Goal: Task Accomplishment & Management: Manage account settings

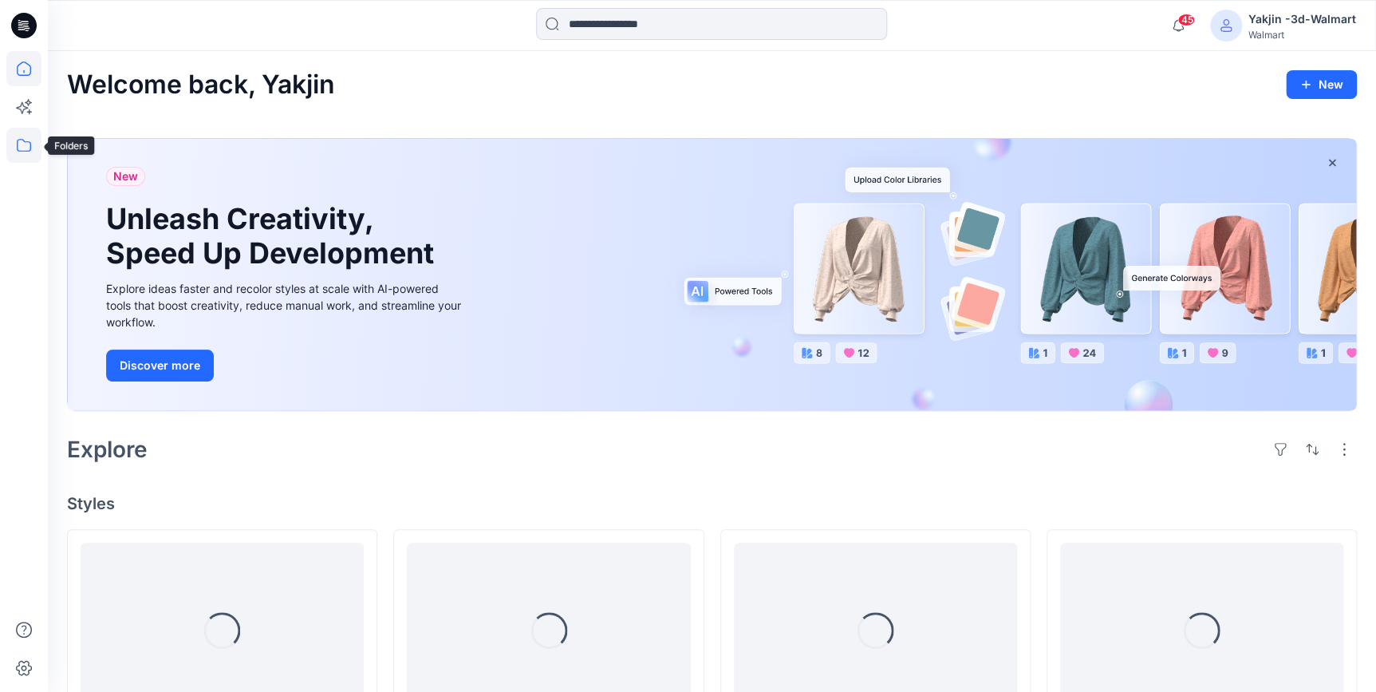
click at [30, 148] on icon at bounding box center [24, 145] width 14 height 13
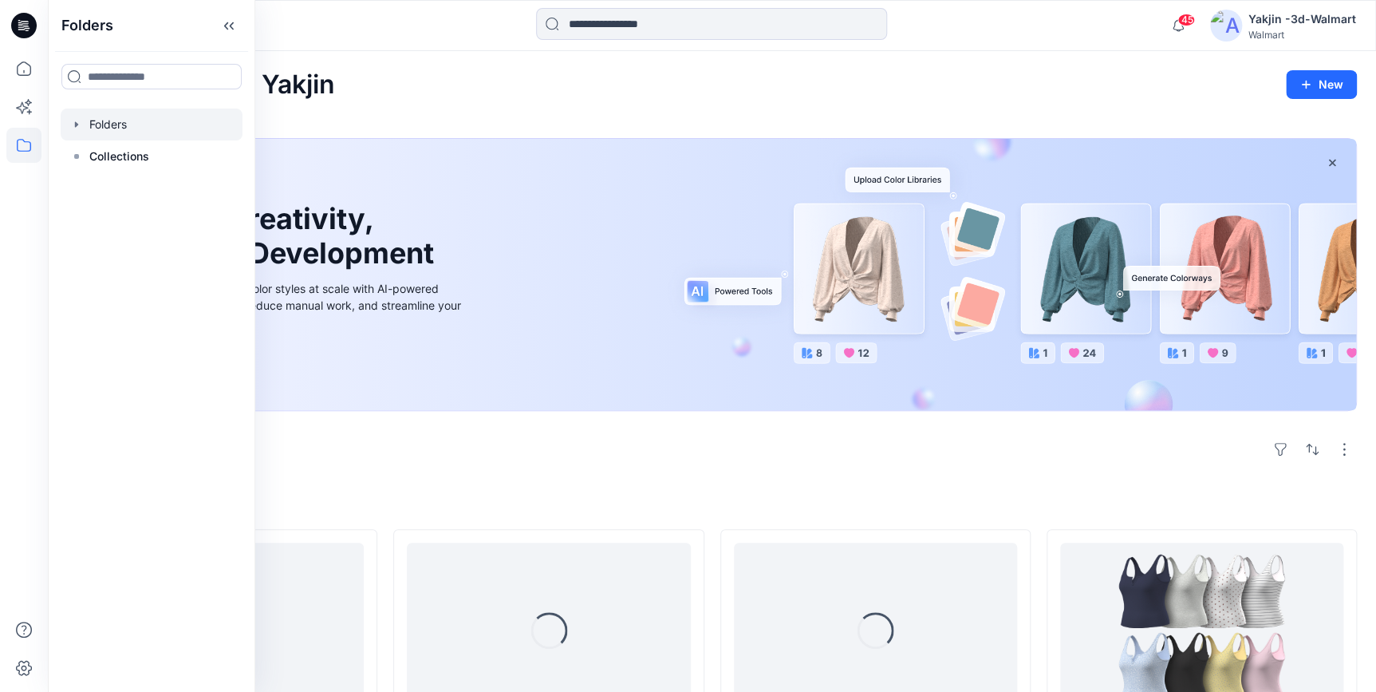
click at [112, 136] on div at bounding box center [152, 125] width 182 height 32
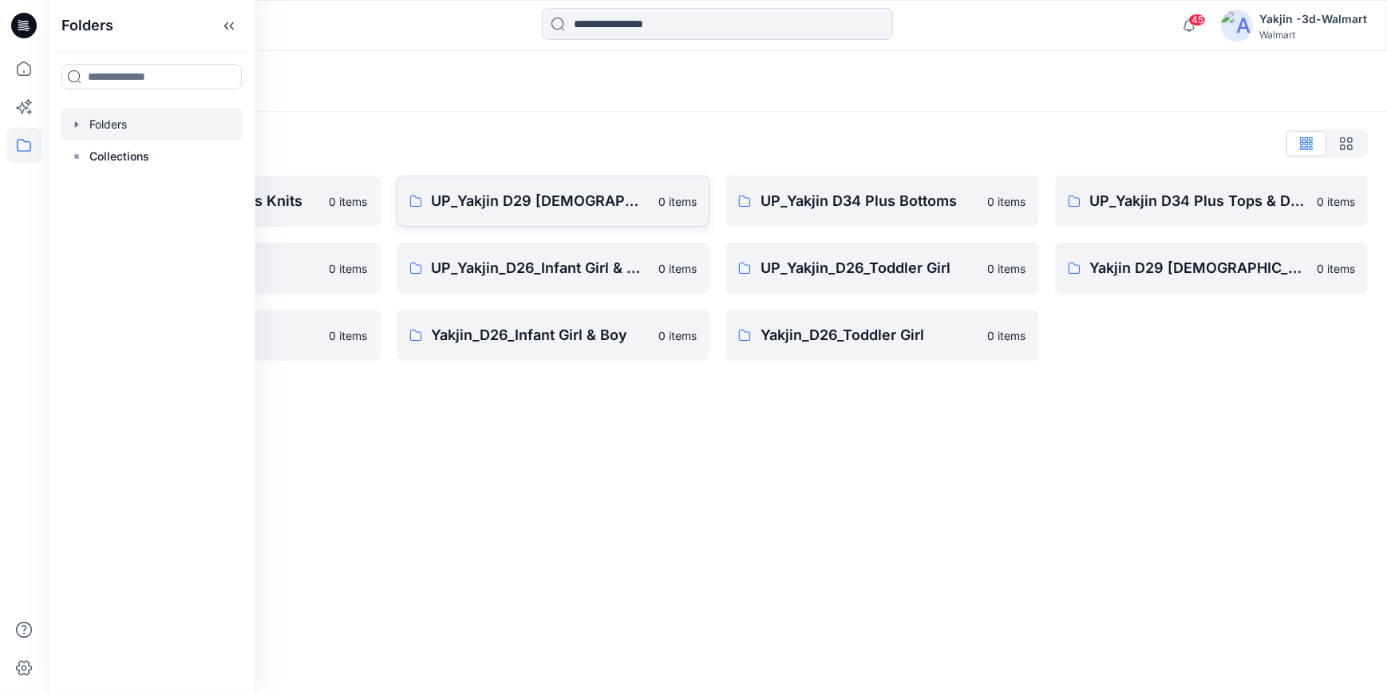
click at [559, 195] on p "UP_Yakjin D29 [DEMOGRAPHIC_DATA] Sleep" at bounding box center [541, 201] width 218 height 22
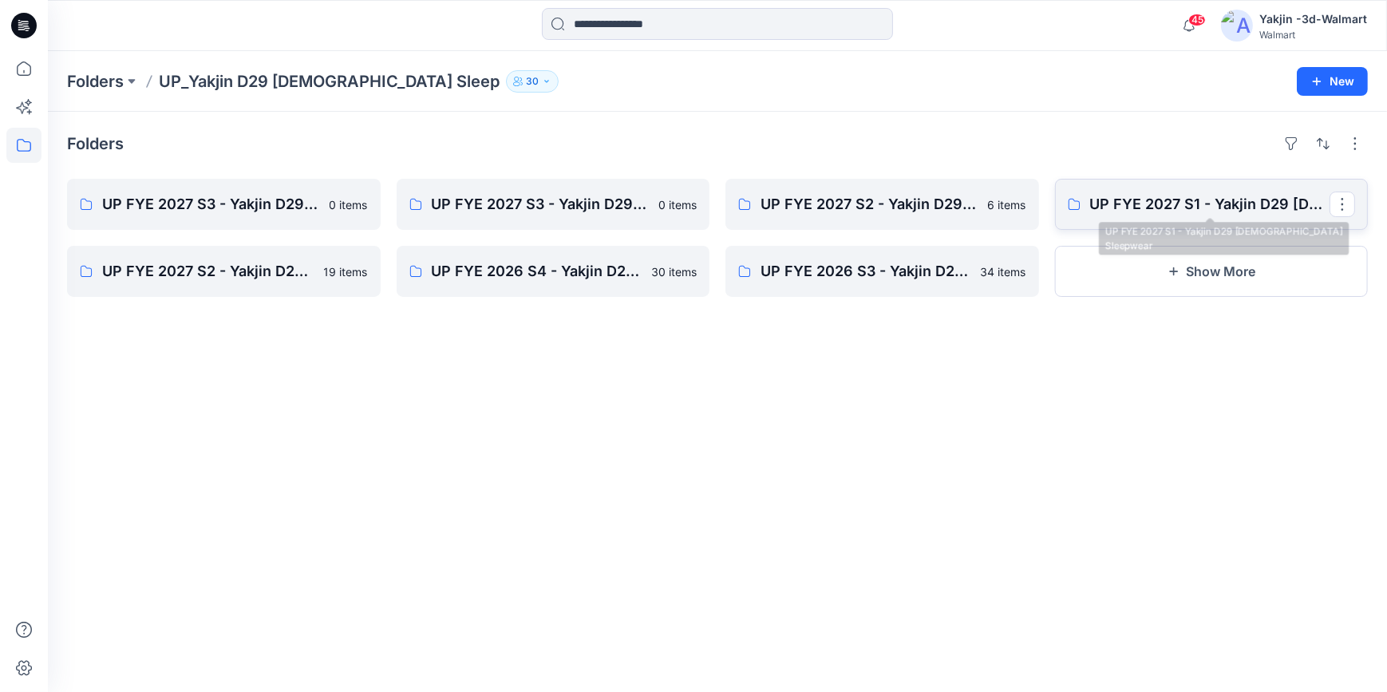
click at [1230, 211] on p "UP FYE 2027 S1 - Yakjin D29 [DEMOGRAPHIC_DATA] Sleepwear" at bounding box center [1210, 204] width 240 height 22
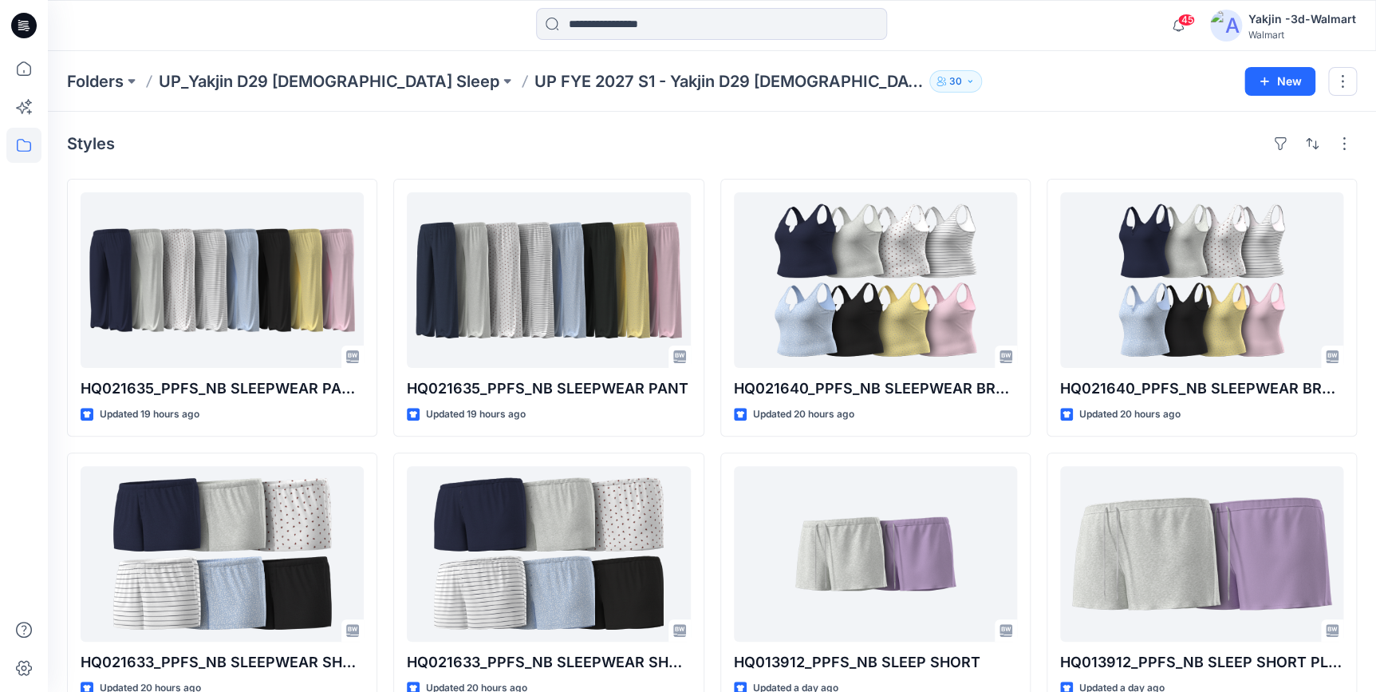
click at [1022, 105] on div "Folders UP_Yakjin D29 Ladies Sleep UP FYE 2027 S1 - Yakjin D29 Ladies Sleepwear…" at bounding box center [712, 81] width 1328 height 61
click at [21, 18] on icon at bounding box center [24, 26] width 26 height 26
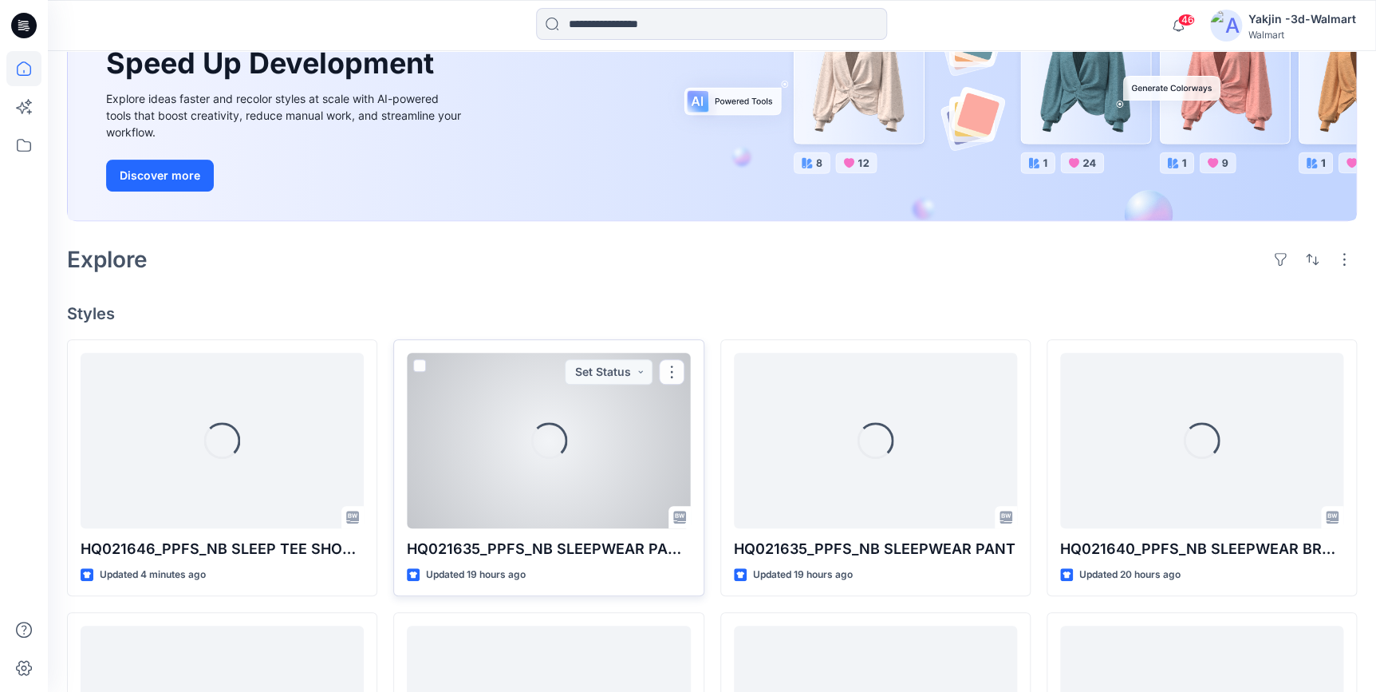
scroll to position [217, 0]
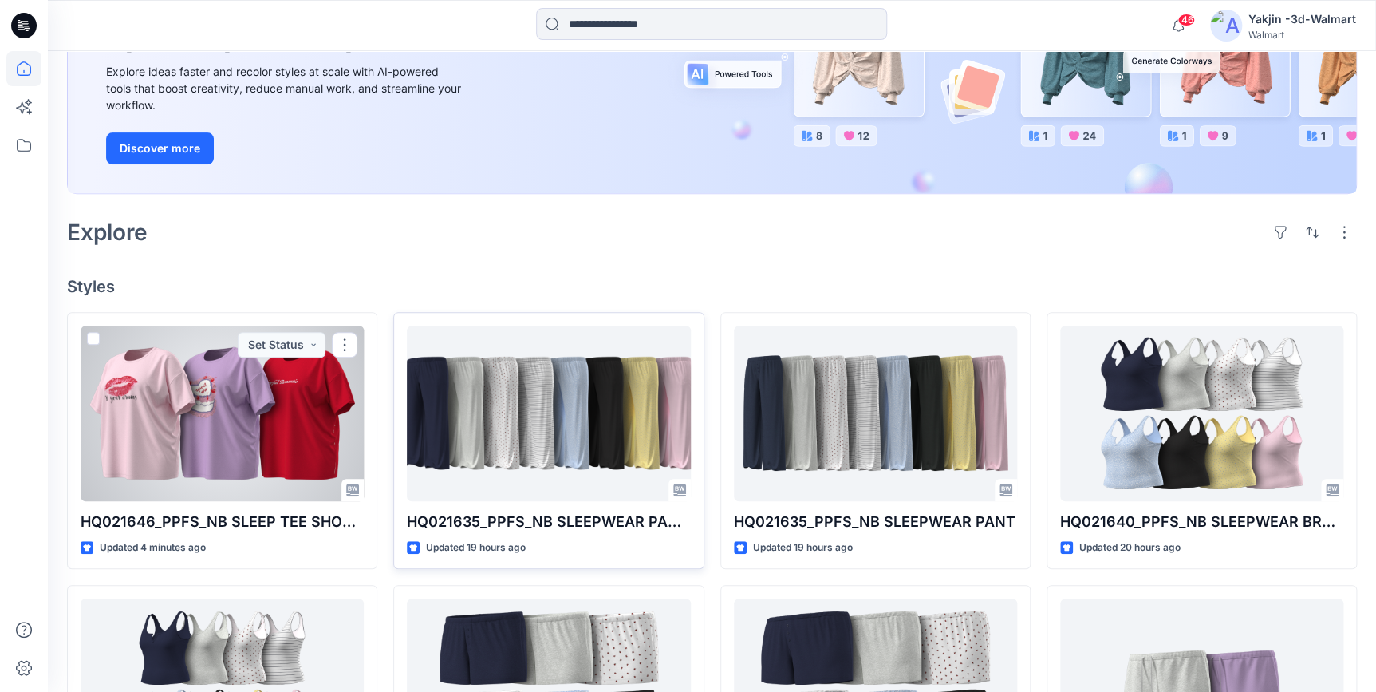
click at [235, 436] on div at bounding box center [222, 414] width 283 height 176
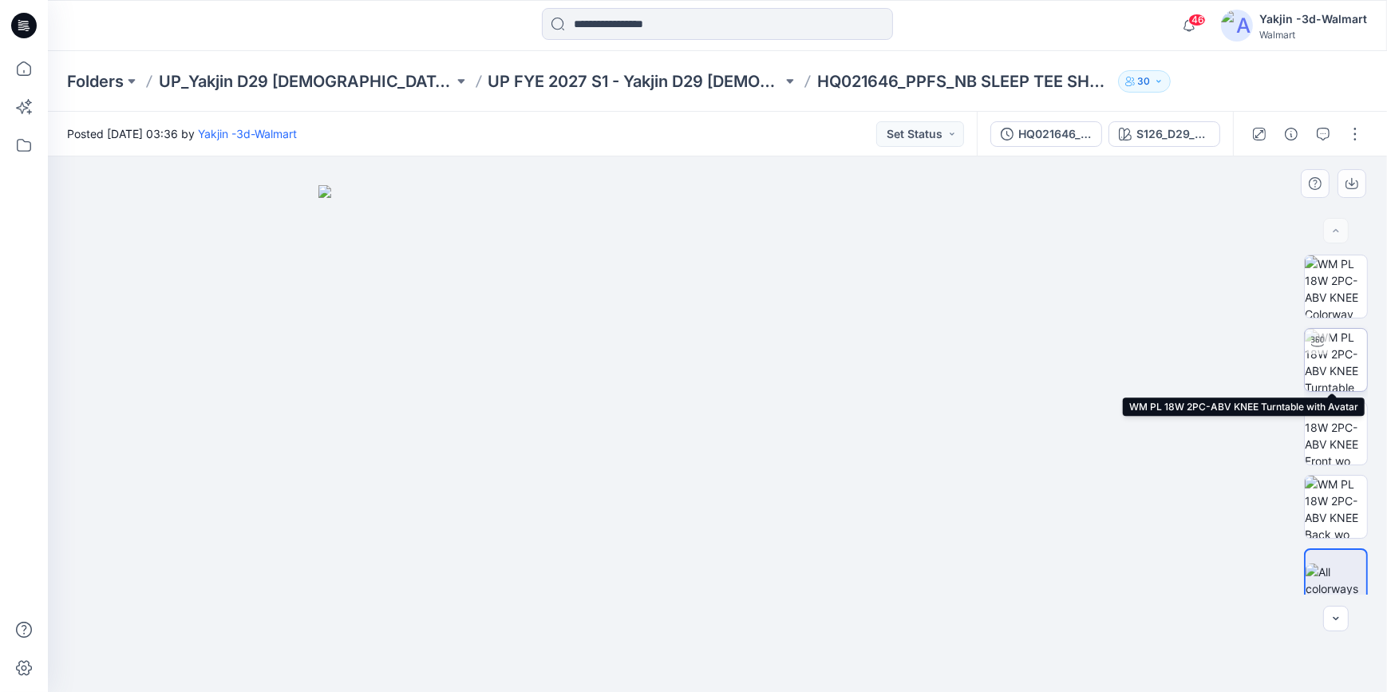
click at [1323, 372] on img at bounding box center [1335, 360] width 62 height 62
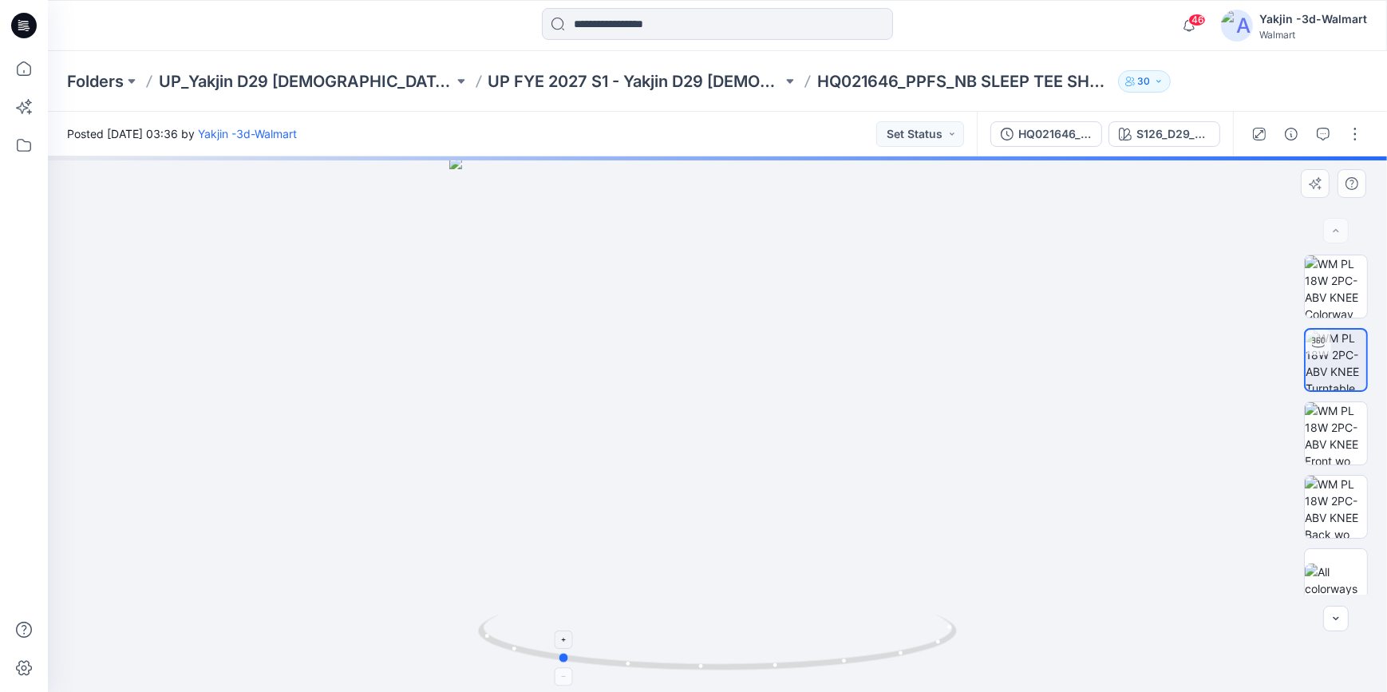
drag, startPoint x: 886, startPoint y: 660, endPoint x: 730, endPoint y: 665, distance: 156.5
click at [730, 665] on icon at bounding box center [719, 644] width 483 height 60
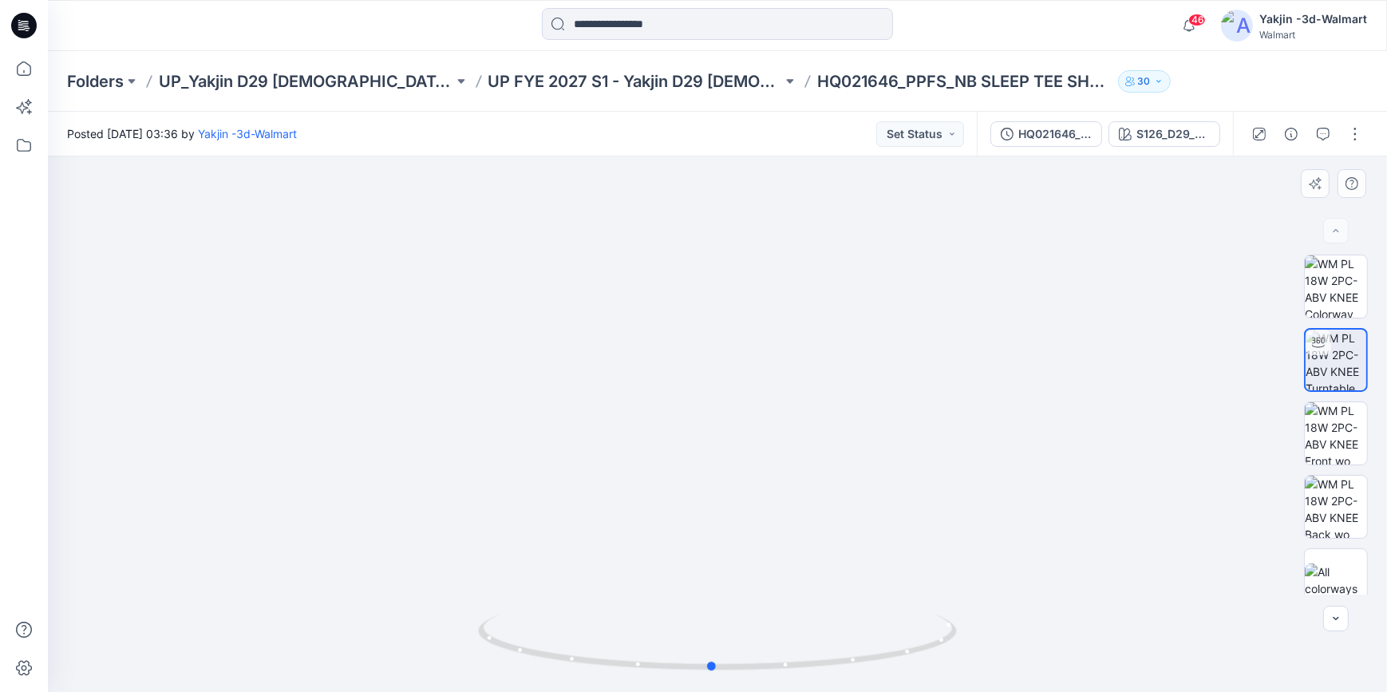
drag, startPoint x: 879, startPoint y: 659, endPoint x: 1032, endPoint y: 645, distance: 153.8
click at [1032, 645] on div at bounding box center [717, 423] width 1339 height 535
drag, startPoint x: 981, startPoint y: 653, endPoint x: 915, endPoint y: 654, distance: 66.2
click at [915, 654] on div at bounding box center [717, 423] width 1339 height 535
drag, startPoint x: 843, startPoint y: 655, endPoint x: 549, endPoint y: 638, distance: 294.1
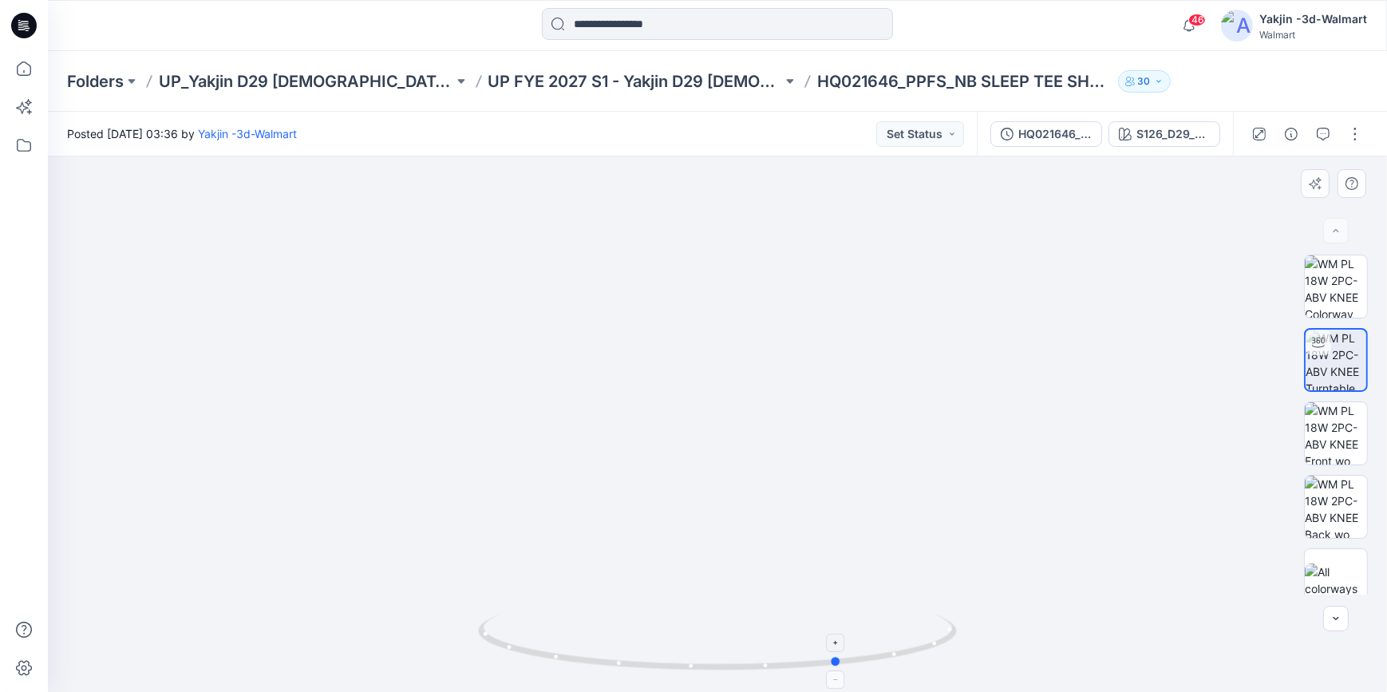
click at [549, 638] on icon at bounding box center [719, 644] width 483 height 60
drag, startPoint x: 882, startPoint y: 659, endPoint x: 533, endPoint y: 653, distance: 349.5
click at [533, 653] on icon at bounding box center [719, 644] width 483 height 60
drag, startPoint x: 890, startPoint y: 653, endPoint x: 1009, endPoint y: 645, distance: 120.0
click at [1009, 645] on div at bounding box center [717, 423] width 1339 height 535
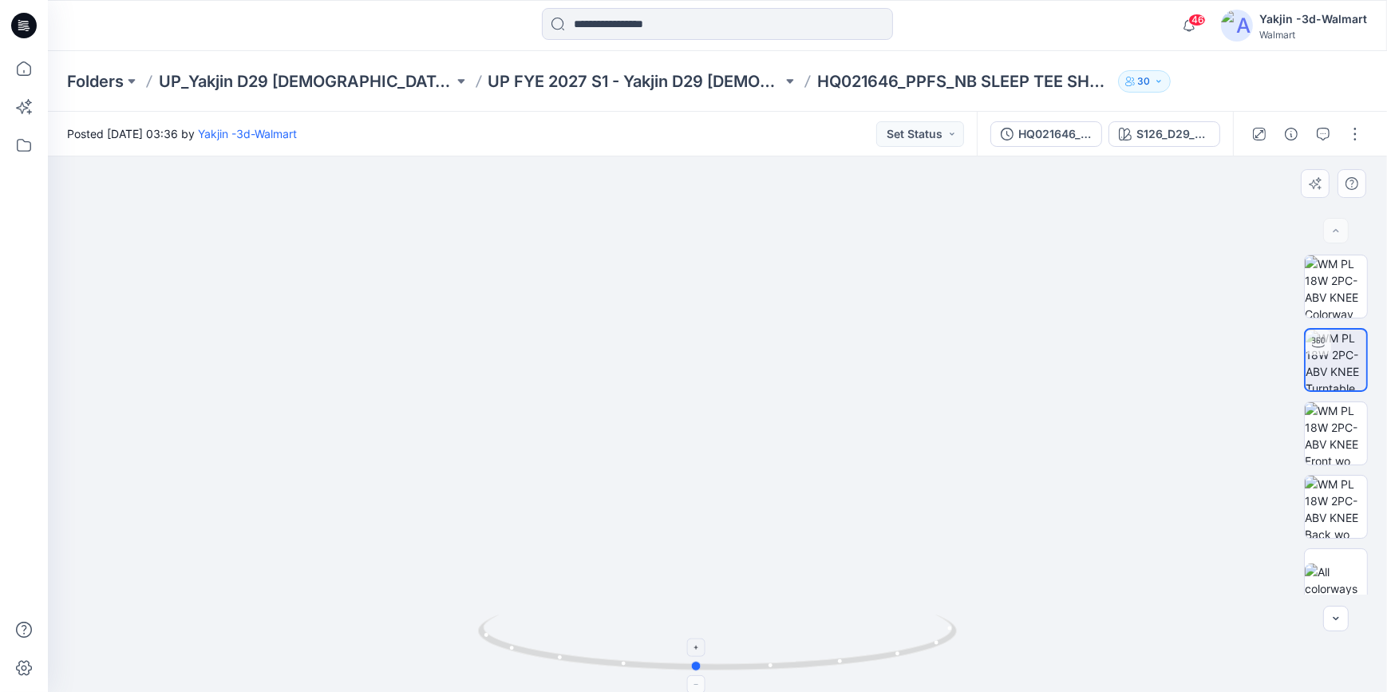
drag, startPoint x: 906, startPoint y: 654, endPoint x: 959, endPoint y: 649, distance: 52.9
click at [959, 649] on icon at bounding box center [719, 644] width 483 height 60
click at [1332, 285] on img at bounding box center [1335, 286] width 62 height 62
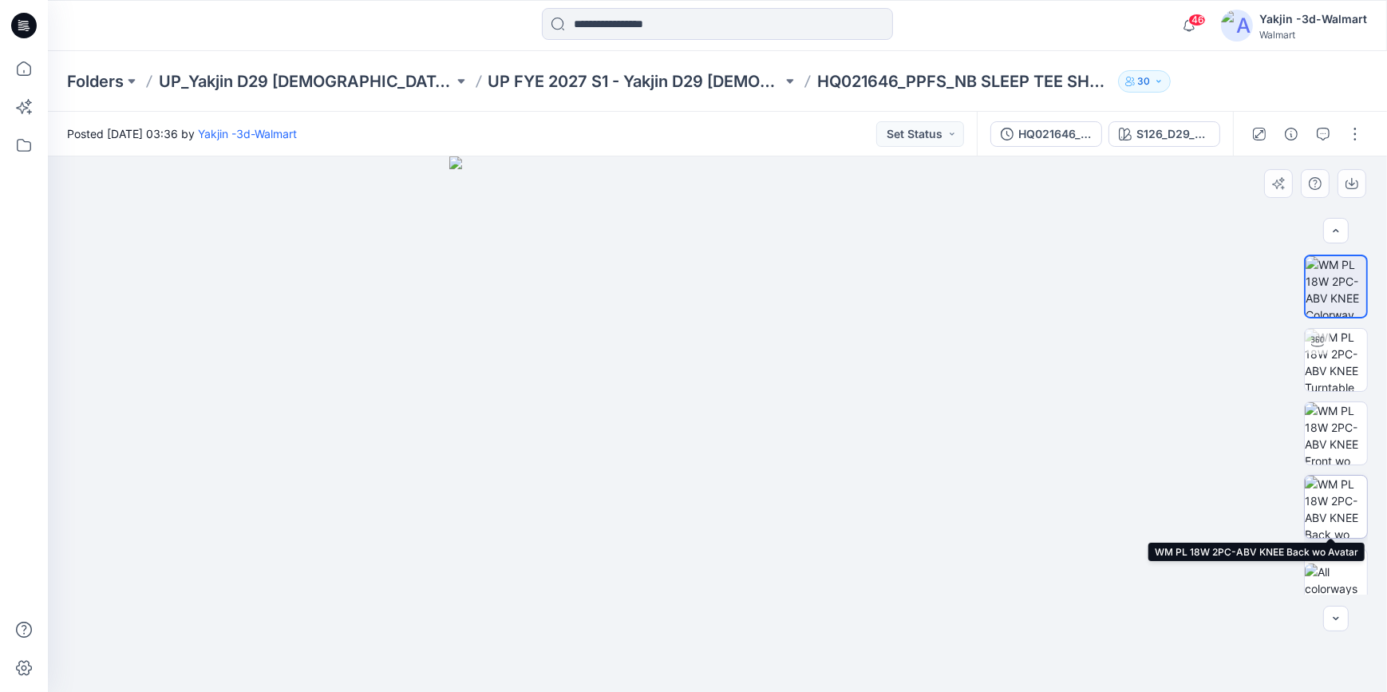
scroll to position [17, 0]
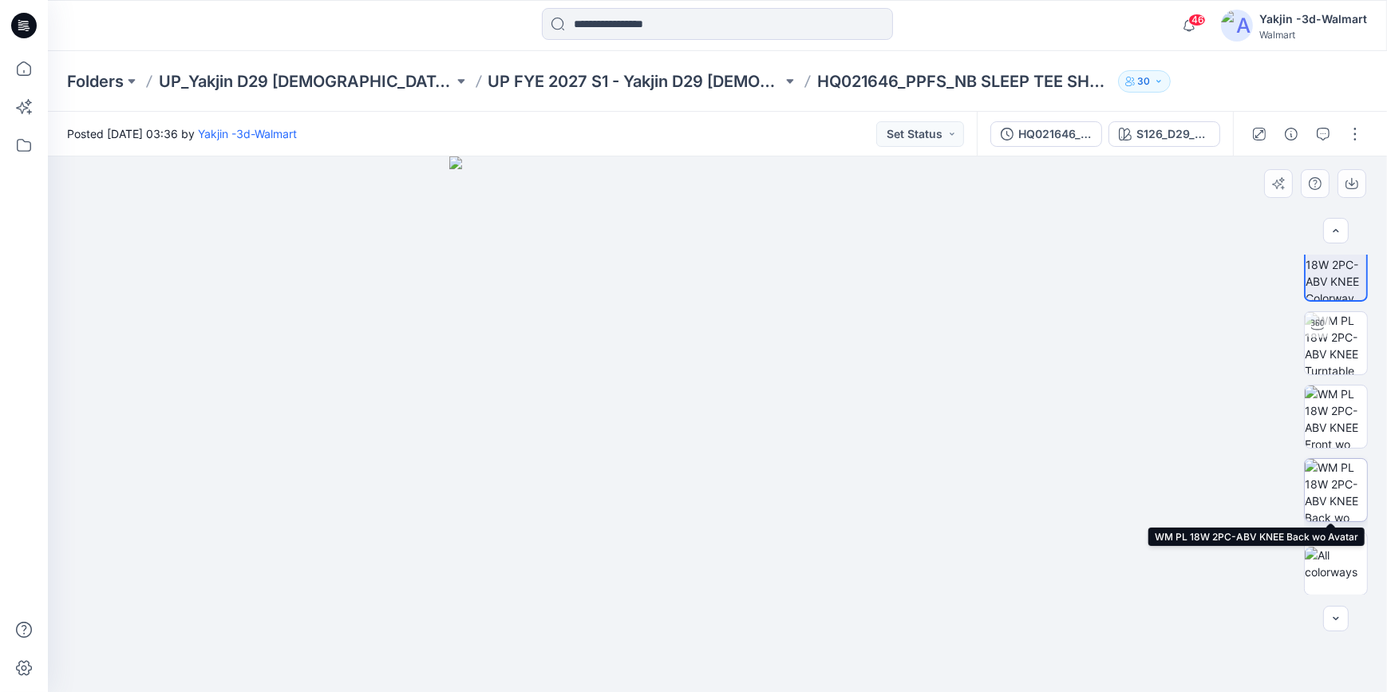
click at [1327, 484] on img at bounding box center [1335, 490] width 62 height 62
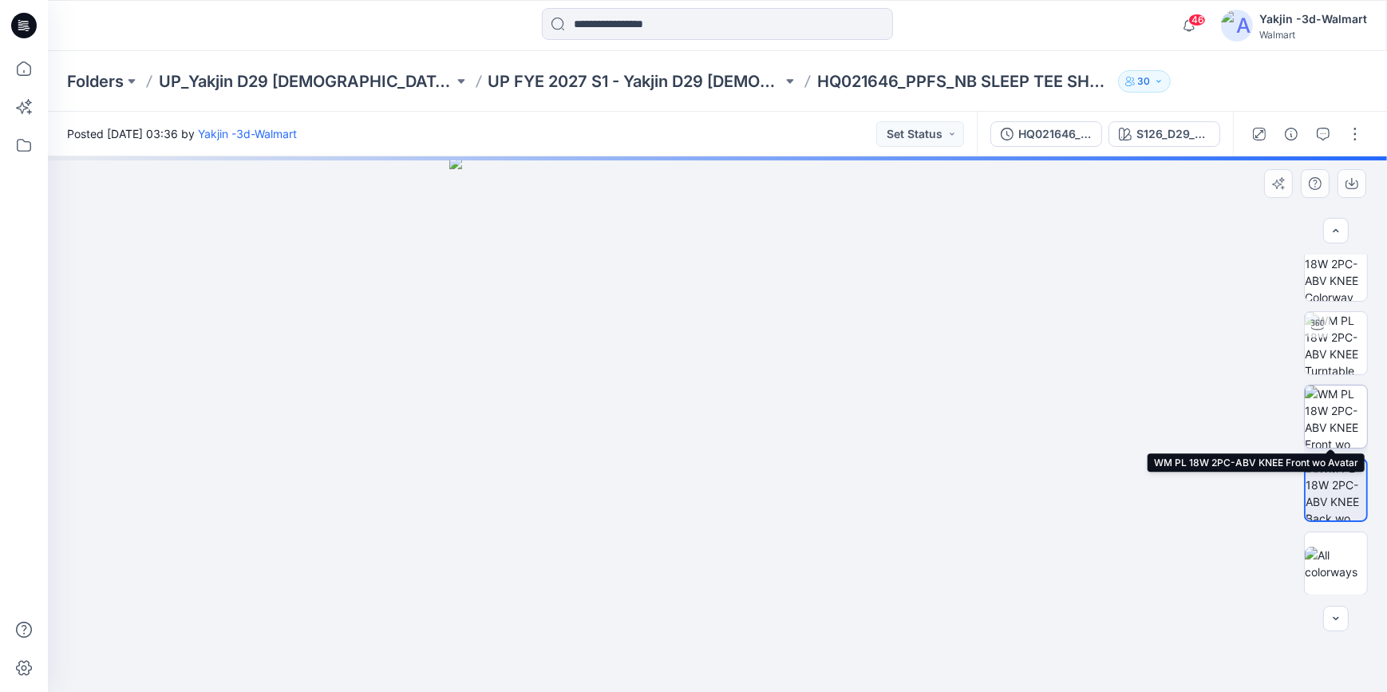
click at [1336, 412] on img at bounding box center [1335, 416] width 62 height 62
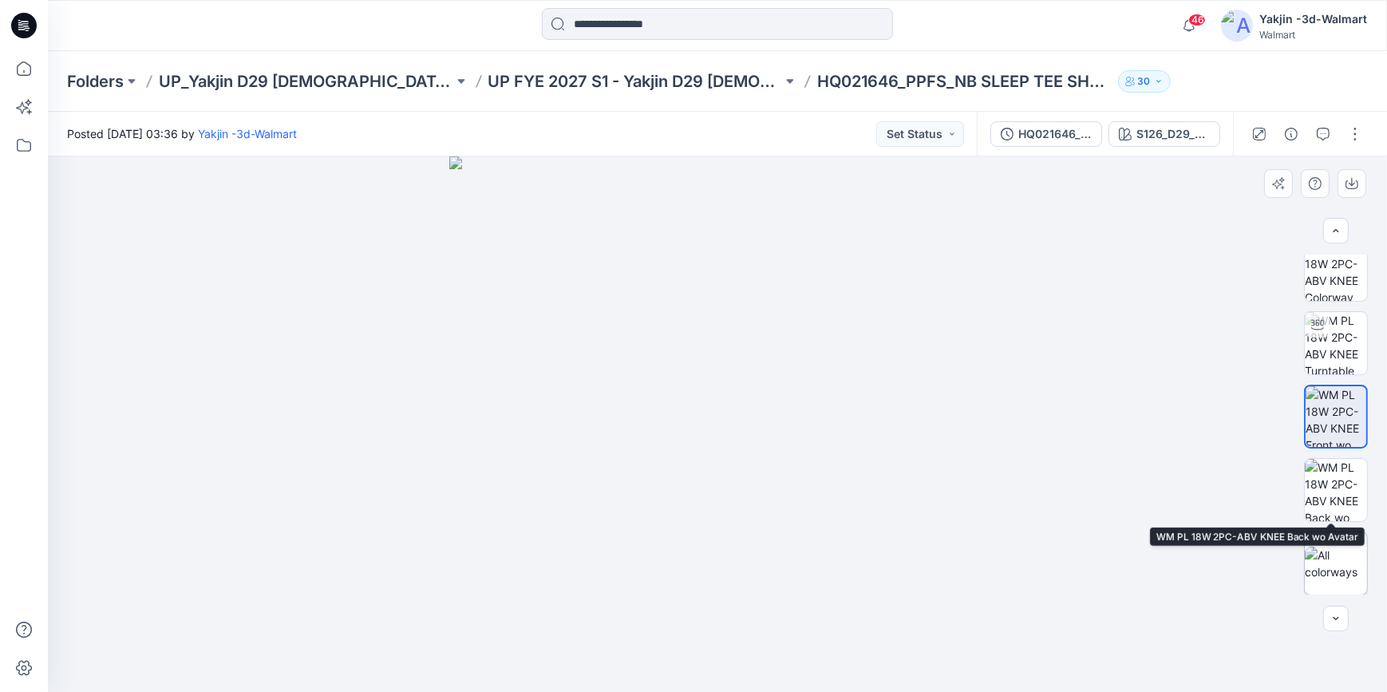
click at [1334, 549] on img at bounding box center [1335, 564] width 62 height 34
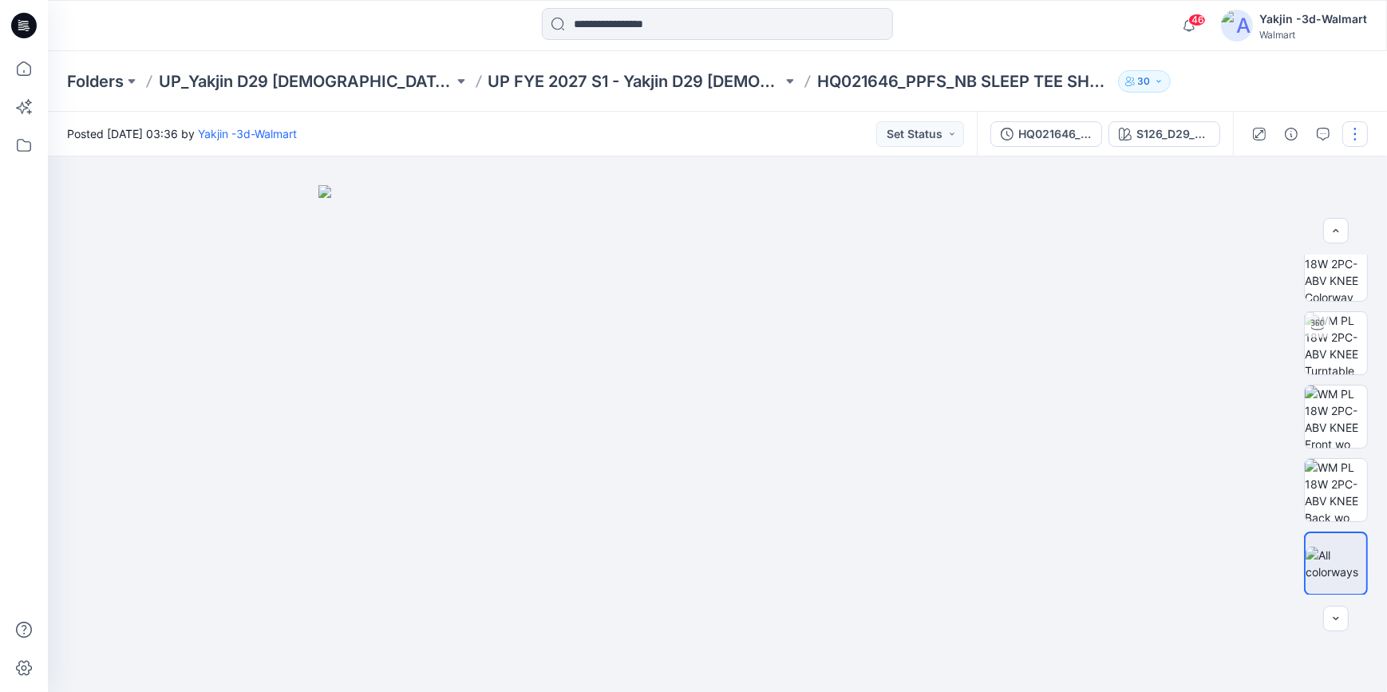
click at [1362, 123] on button "button" at bounding box center [1355, 134] width 26 height 26
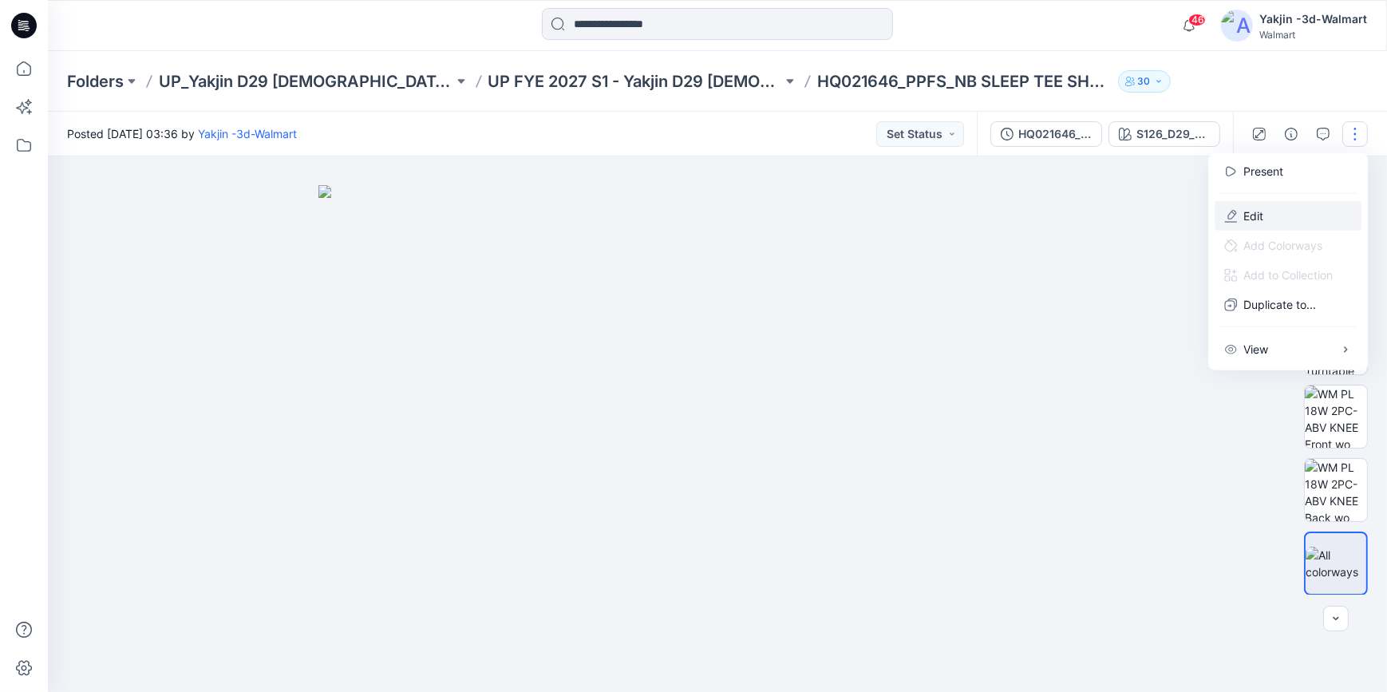
click at [1286, 207] on button "Edit" at bounding box center [1287, 216] width 147 height 30
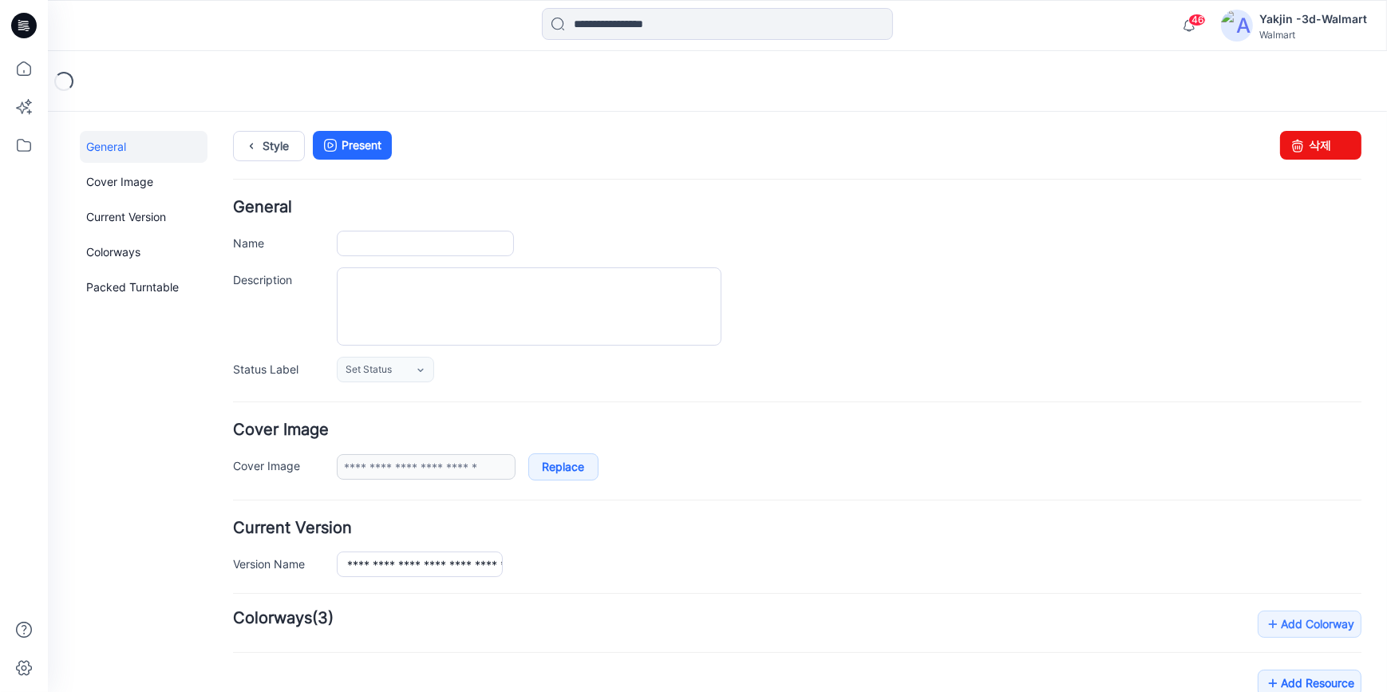
type input "**********"
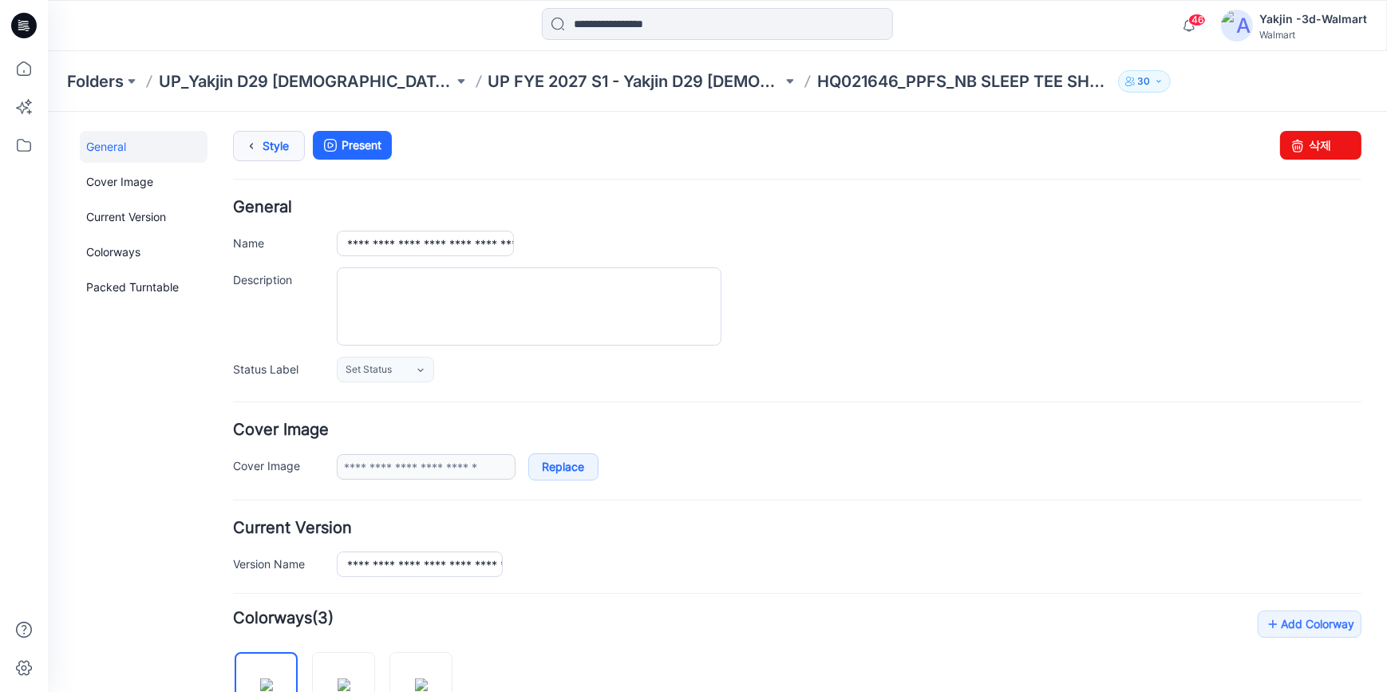
click at [248, 139] on icon at bounding box center [251, 145] width 22 height 29
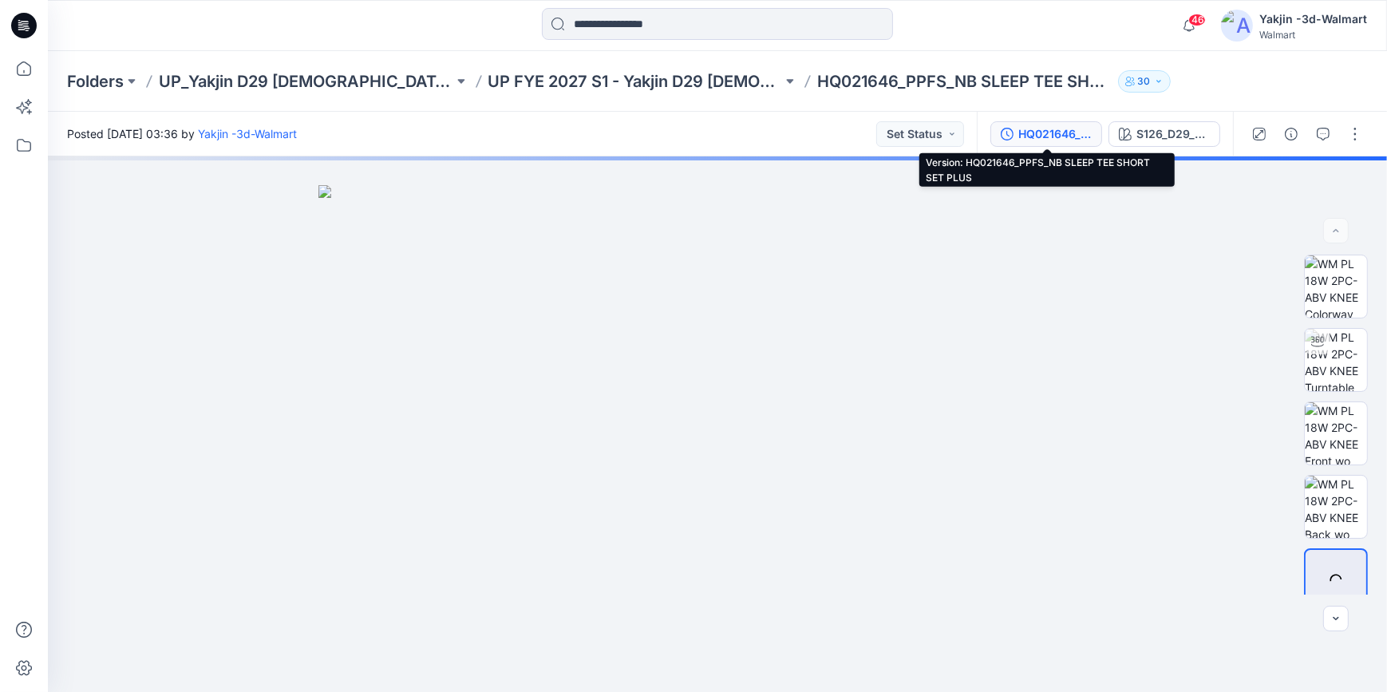
click at [1060, 129] on div "HQ021646_PPFS_NB SLEEP TEE SHORT SET PLUS" at bounding box center [1054, 134] width 73 height 18
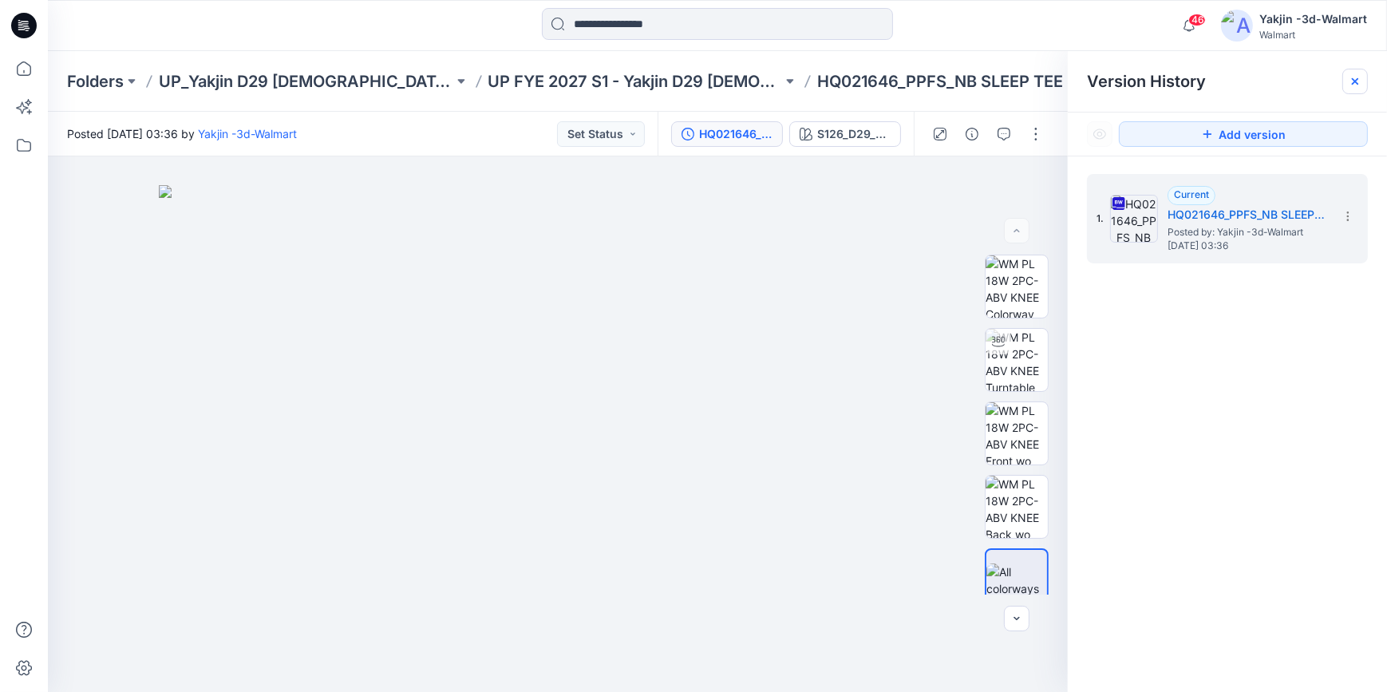
click at [1356, 73] on div at bounding box center [1355, 82] width 26 height 26
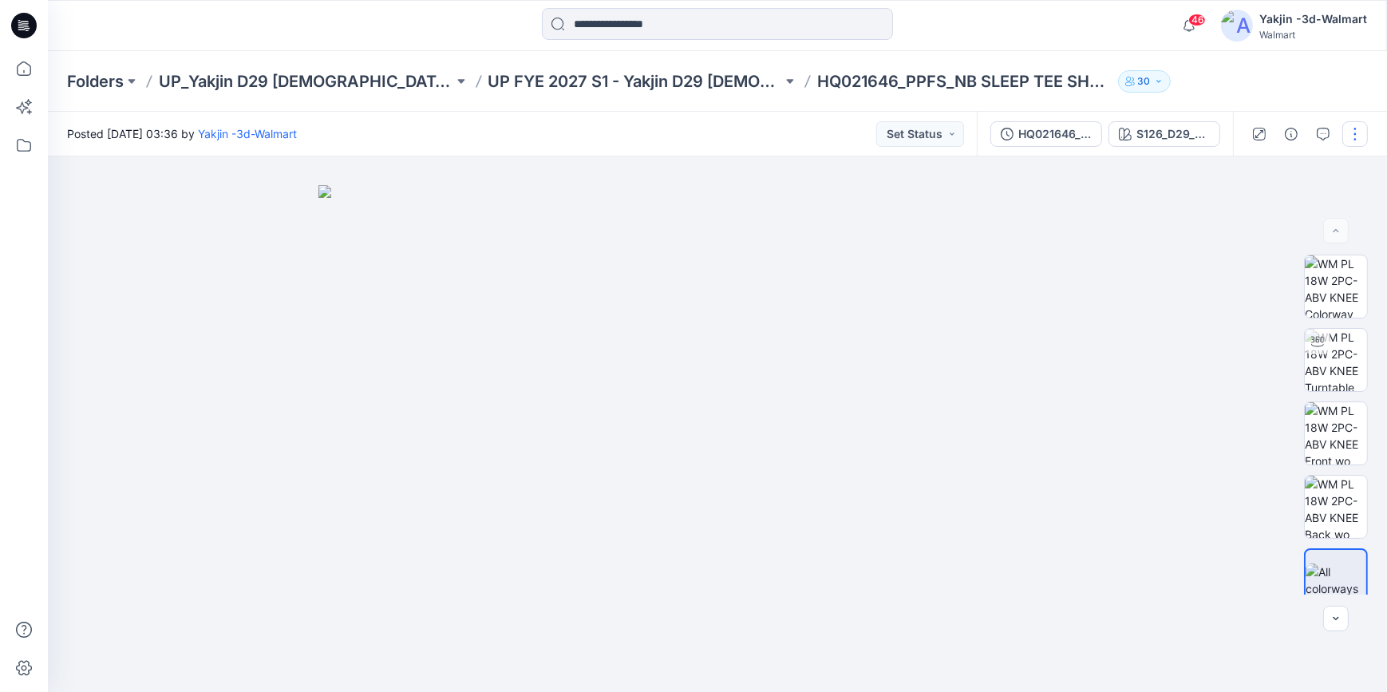
click at [1356, 137] on button "button" at bounding box center [1355, 134] width 26 height 26
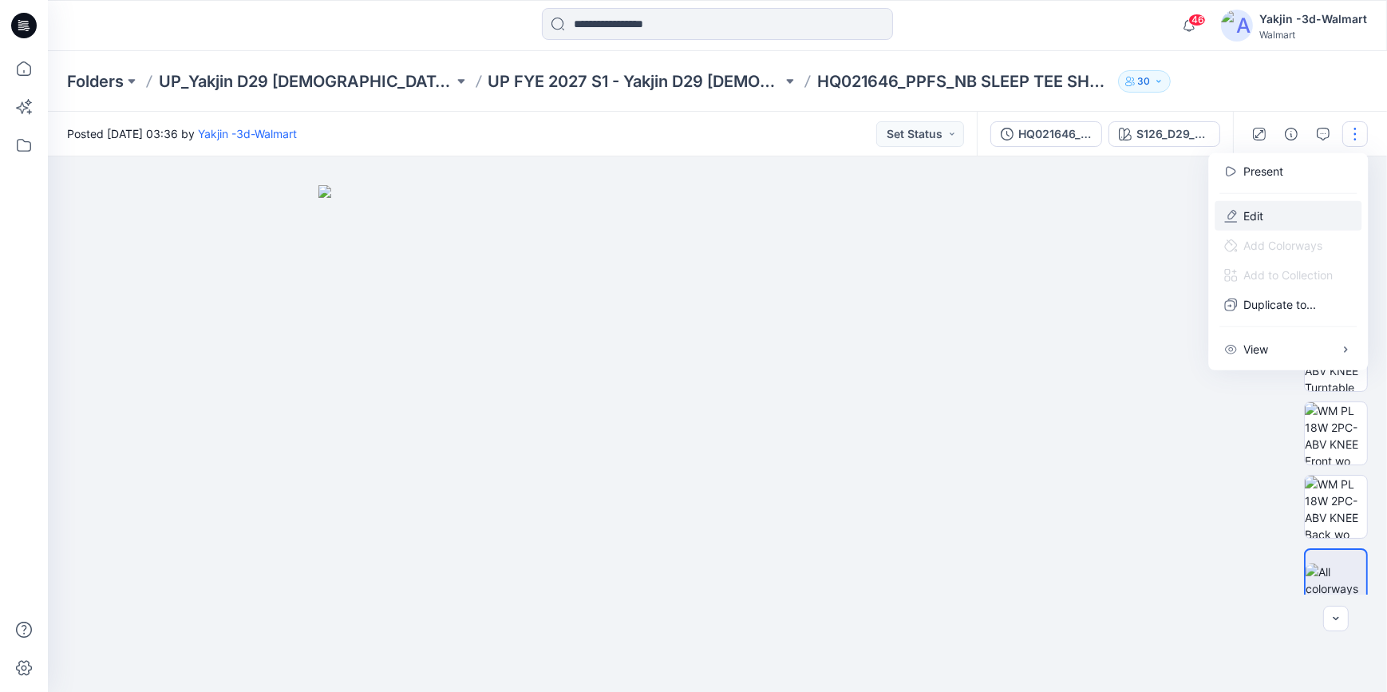
click at [1300, 219] on button "Edit" at bounding box center [1287, 216] width 147 height 30
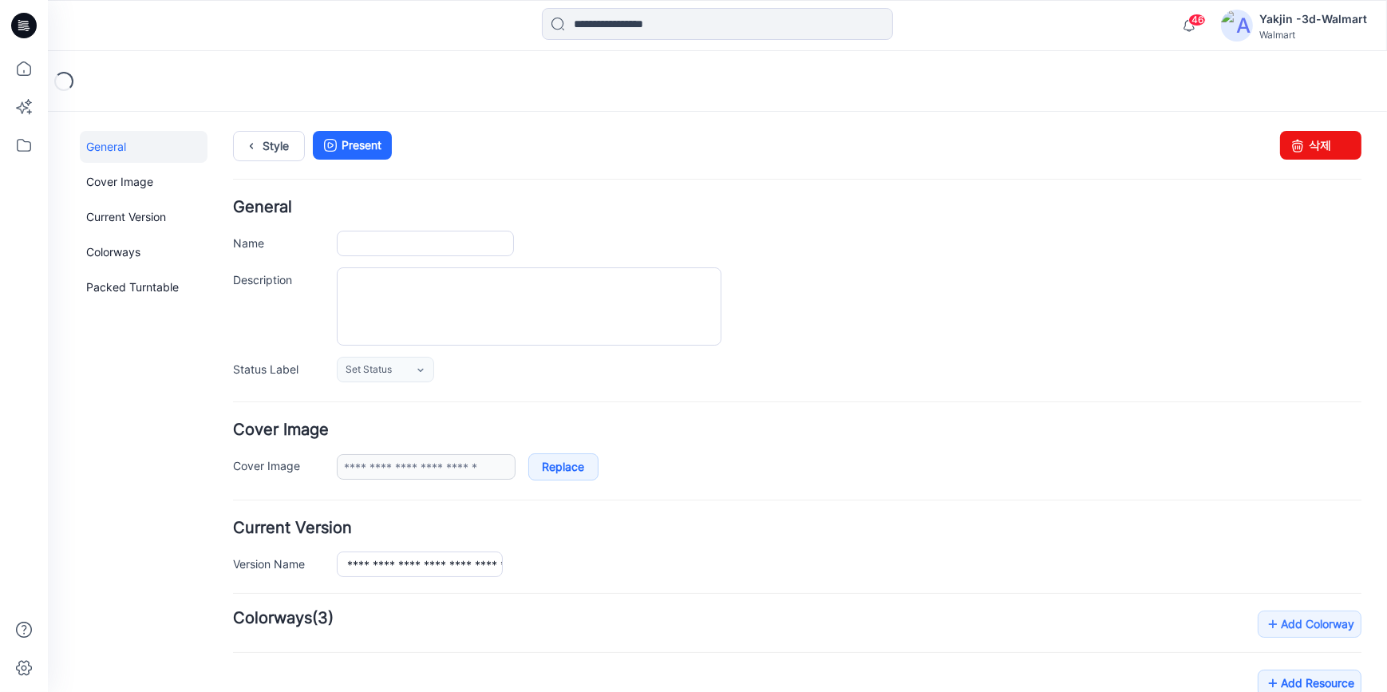
type input "**********"
click at [1335, 159] on div "Style Present Changes Saved 삭제" at bounding box center [797, 164] width 1128 height 69
click at [1310, 142] on link "삭제" at bounding box center [1320, 144] width 81 height 29
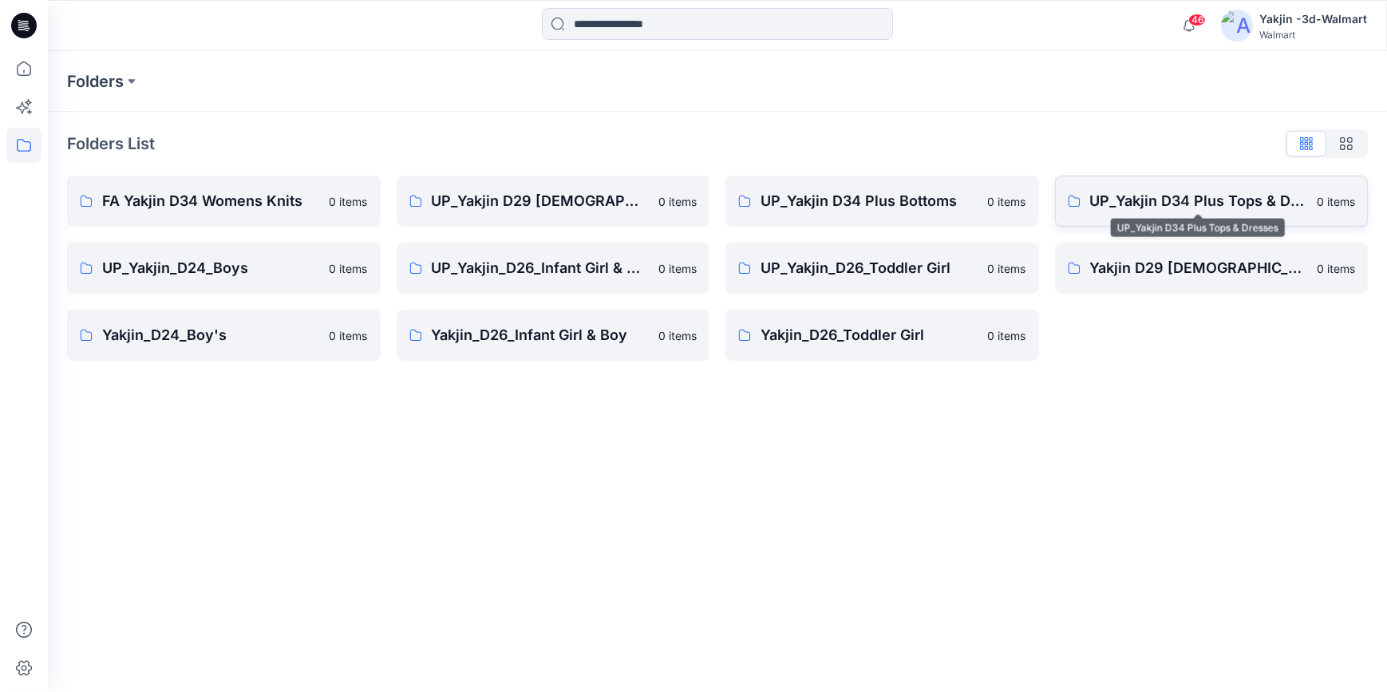
click at [1207, 191] on p "UP_Yakjin D34 Plus Tops & Dresses" at bounding box center [1199, 201] width 218 height 22
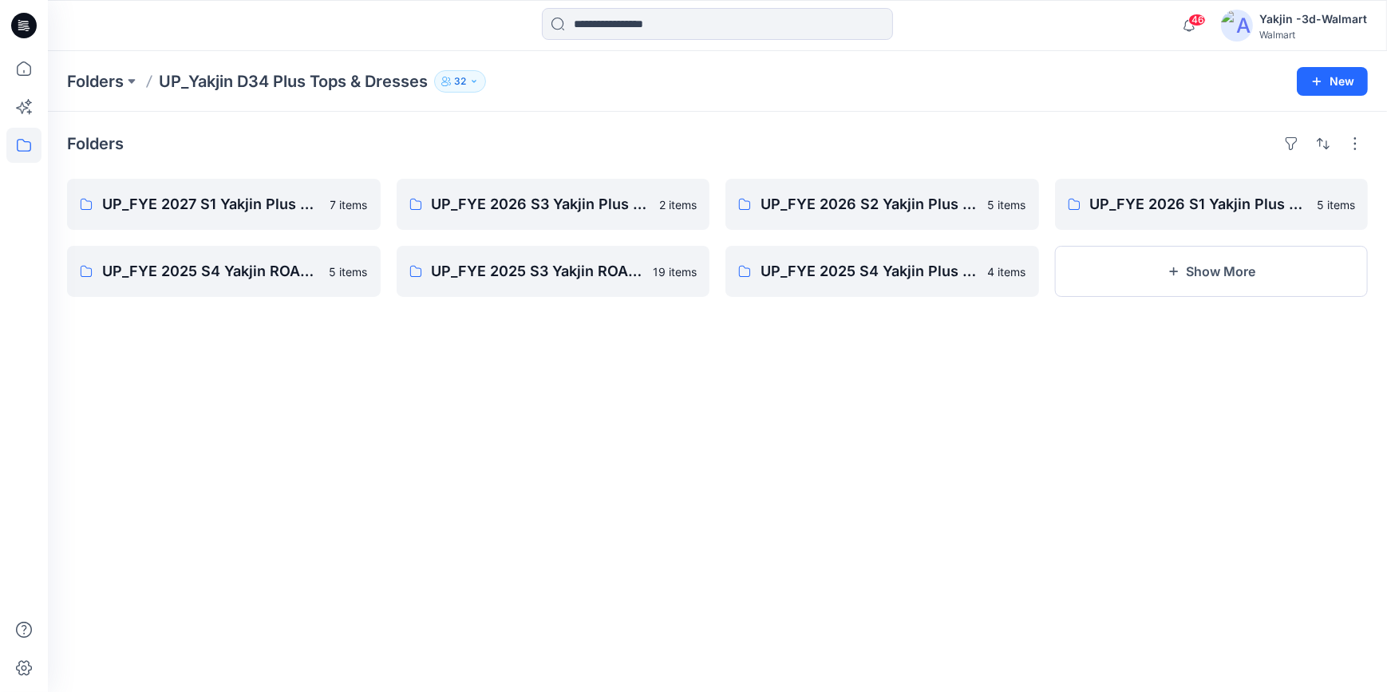
click at [26, 27] on icon at bounding box center [24, 26] width 26 height 26
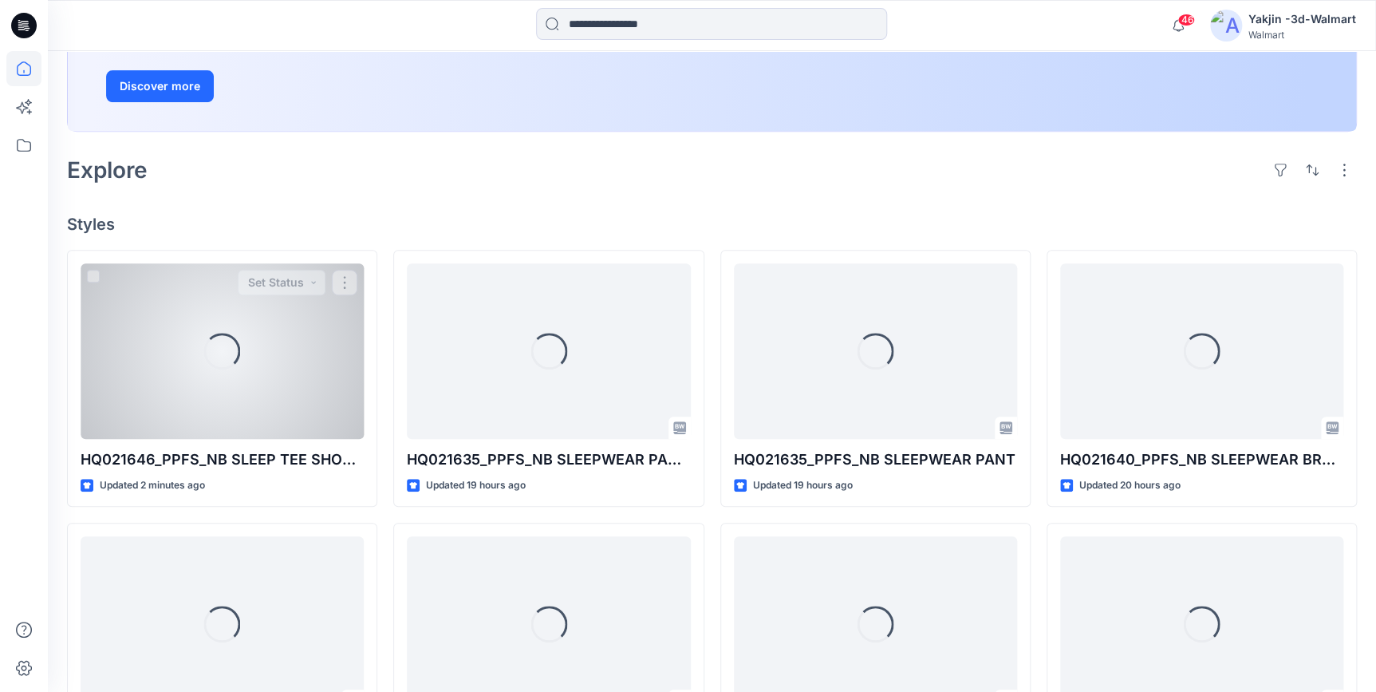
scroll to position [290, 0]
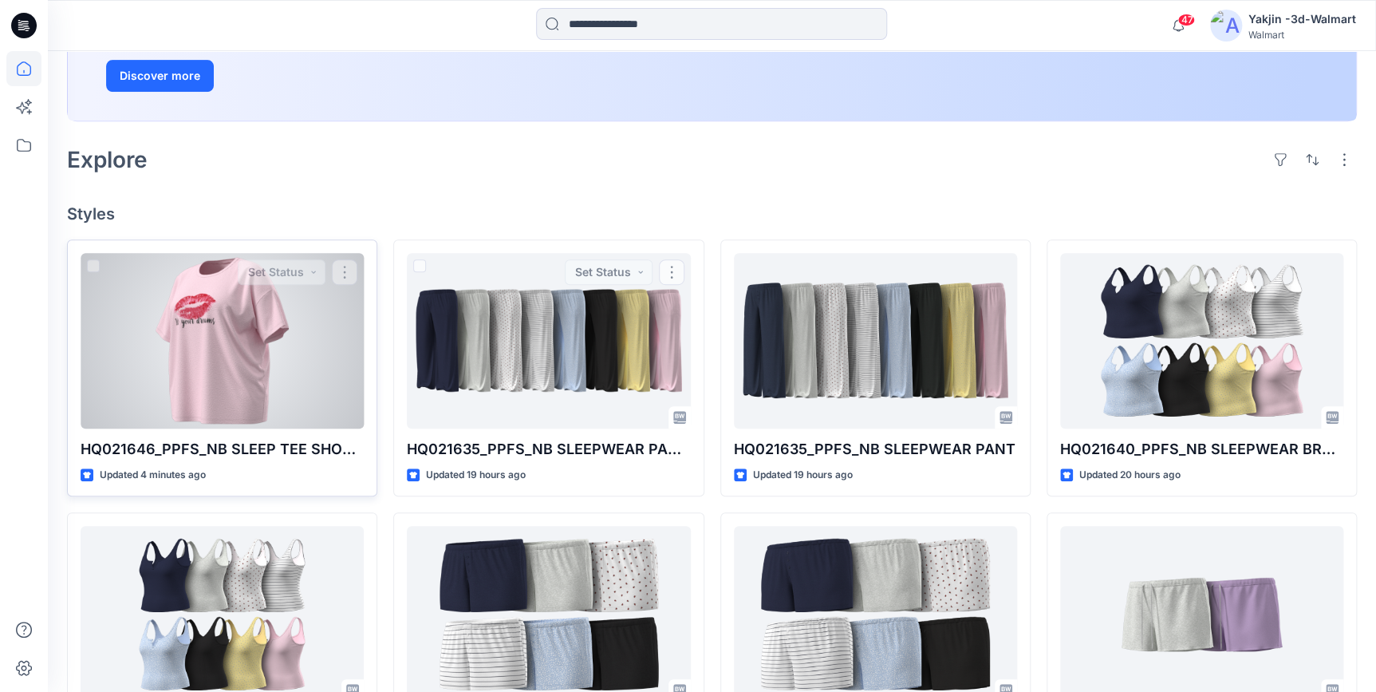
click at [202, 377] on div at bounding box center [222, 341] width 283 height 176
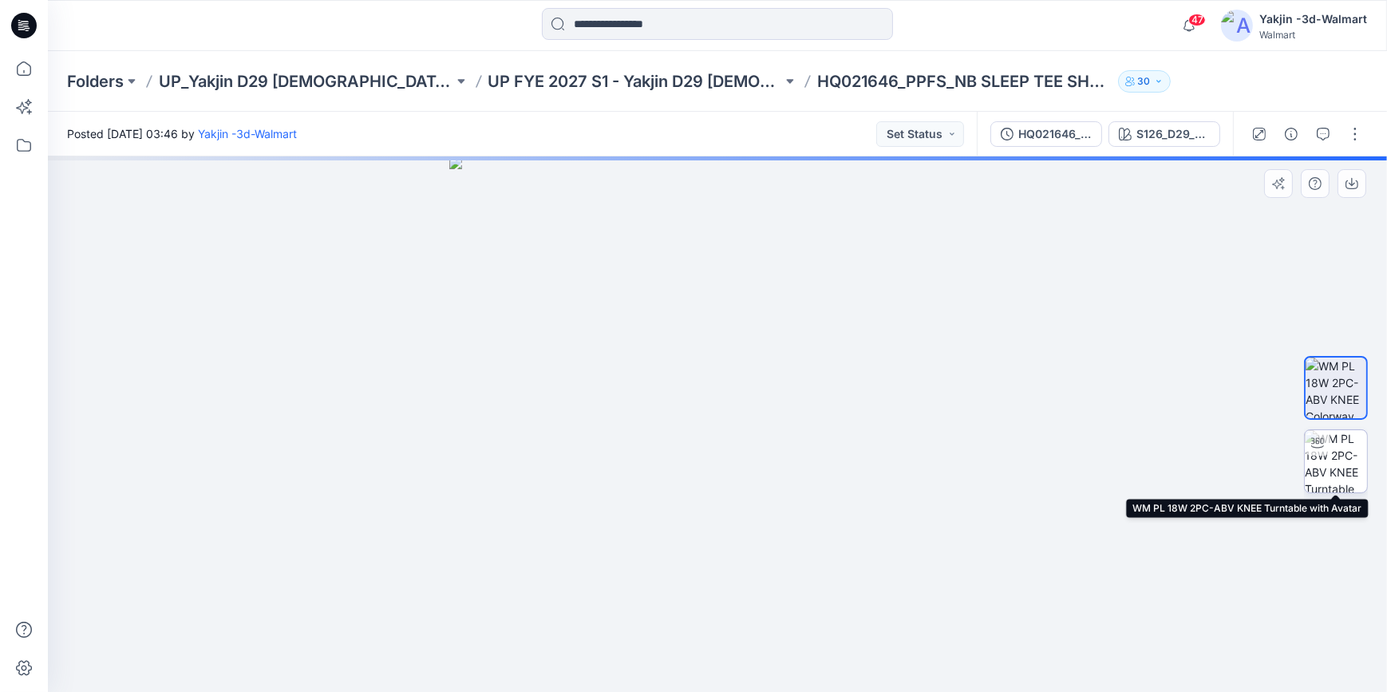
click at [1340, 471] on img at bounding box center [1335, 461] width 62 height 62
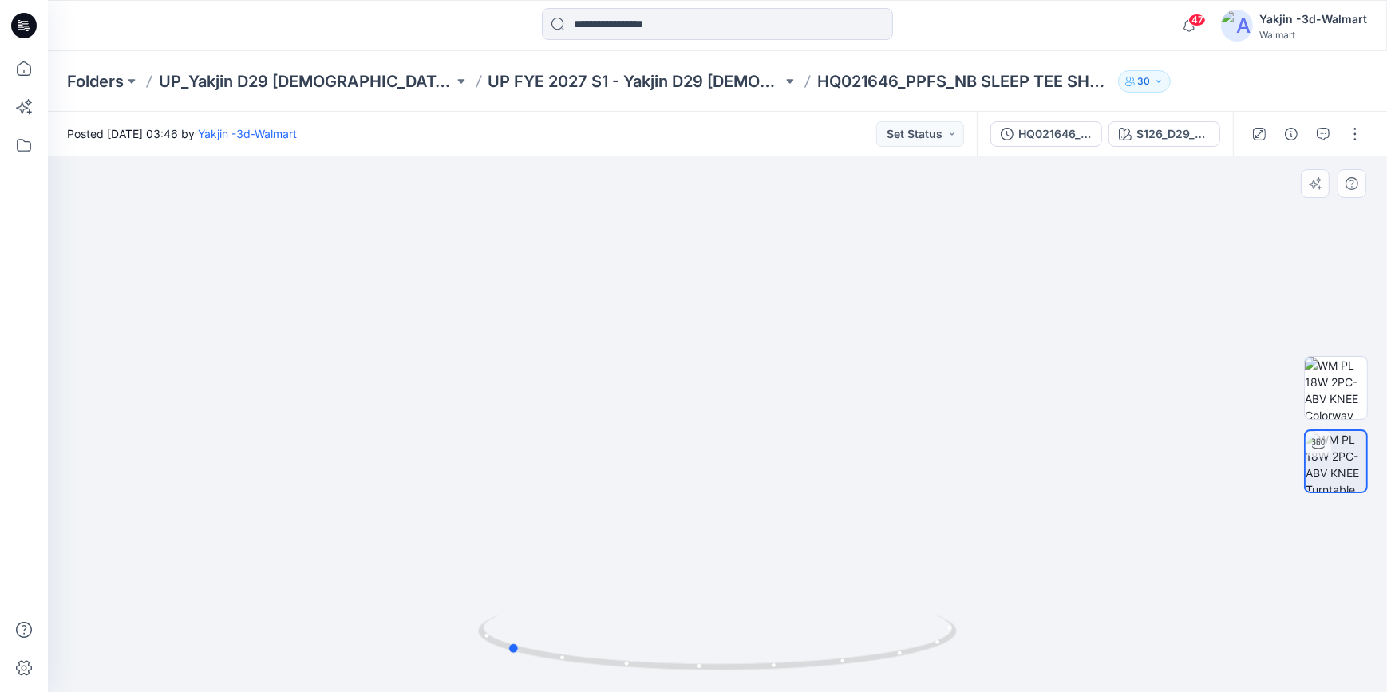
drag, startPoint x: 919, startPoint y: 654, endPoint x: 708, endPoint y: 678, distance: 212.0
click at [708, 678] on div at bounding box center [717, 652] width 479 height 80
drag, startPoint x: 914, startPoint y: 408, endPoint x: 914, endPoint y: 397, distance: 11.2
click at [914, 397] on img at bounding box center [716, 121] width 1782 height 1142
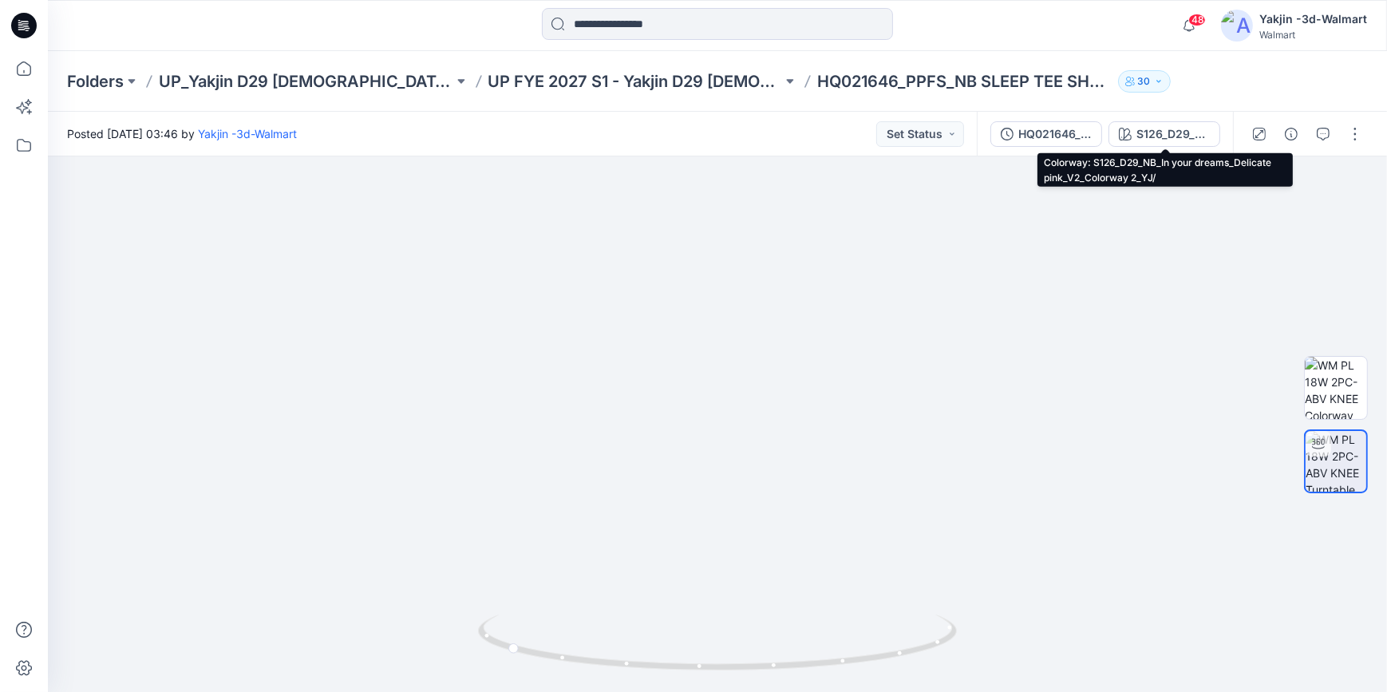
drag, startPoint x: 1159, startPoint y: 139, endPoint x: 1249, endPoint y: 278, distance: 165.5
click at [1159, 139] on div "S126_D29_NB_In your dreams_Delicate pink_V2_Colorway 2_YJ/" at bounding box center [1172, 134] width 73 height 18
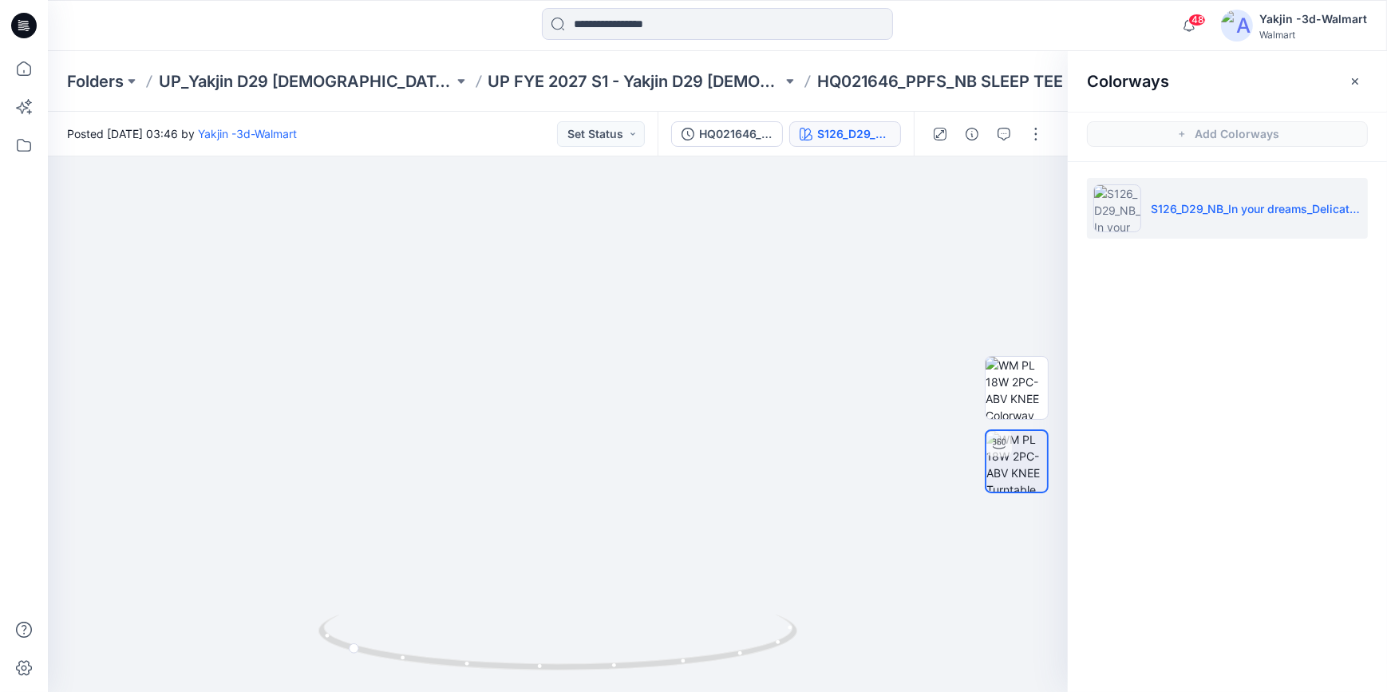
click at [27, 22] on icon at bounding box center [24, 26] width 26 height 26
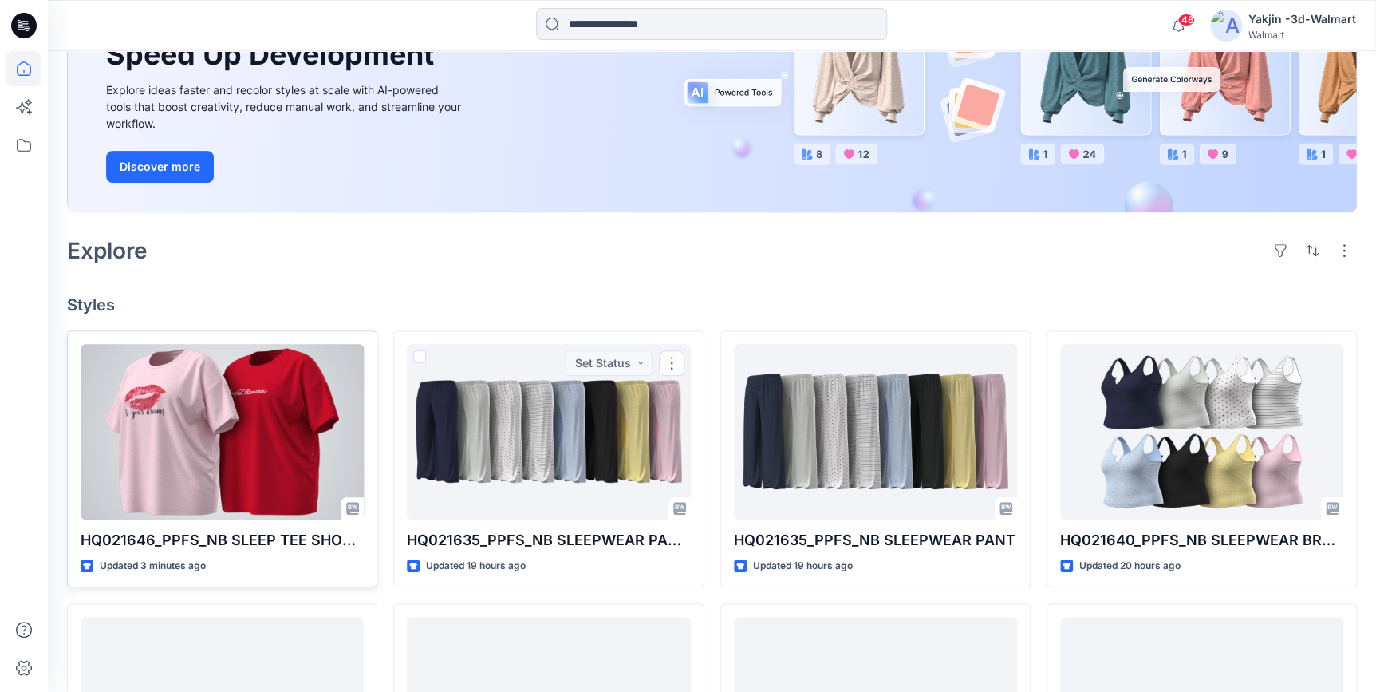
scroll to position [217, 0]
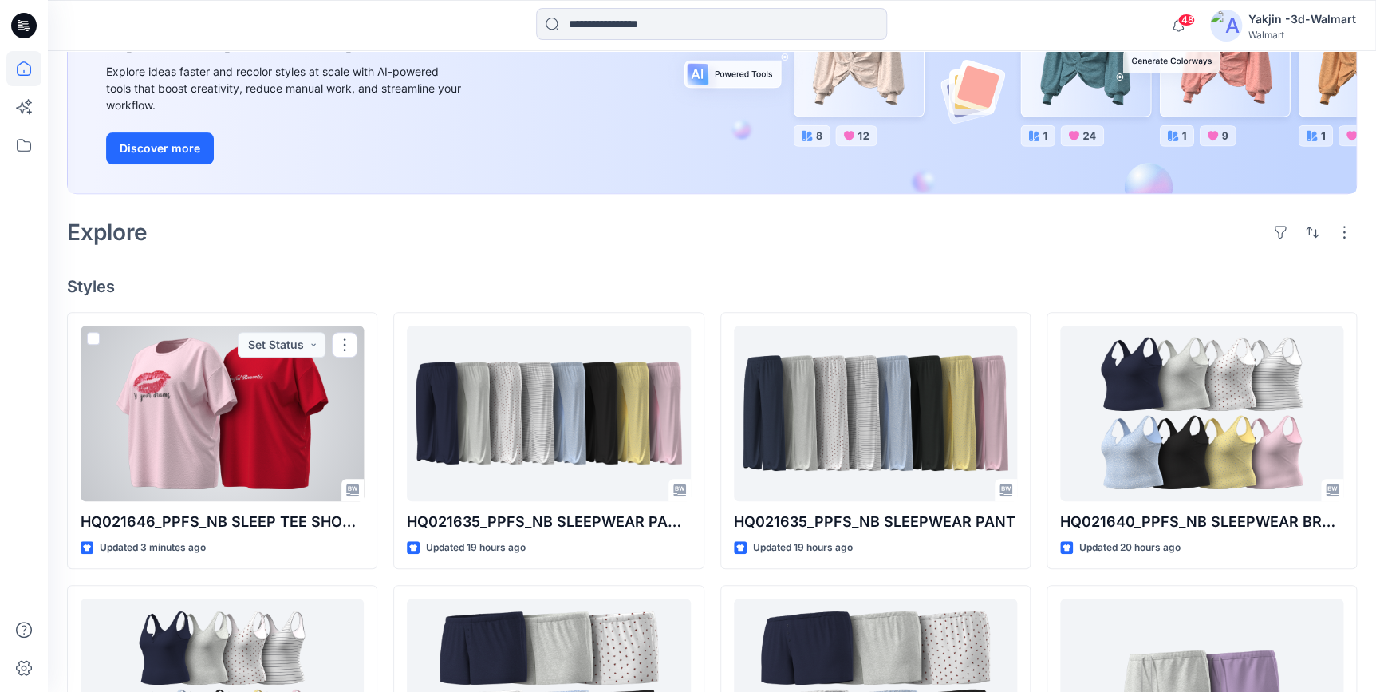
drag, startPoint x: 282, startPoint y: 449, endPoint x: 535, endPoint y: 565, distance: 277.4
click at [282, 449] on div at bounding box center [222, 414] width 283 height 176
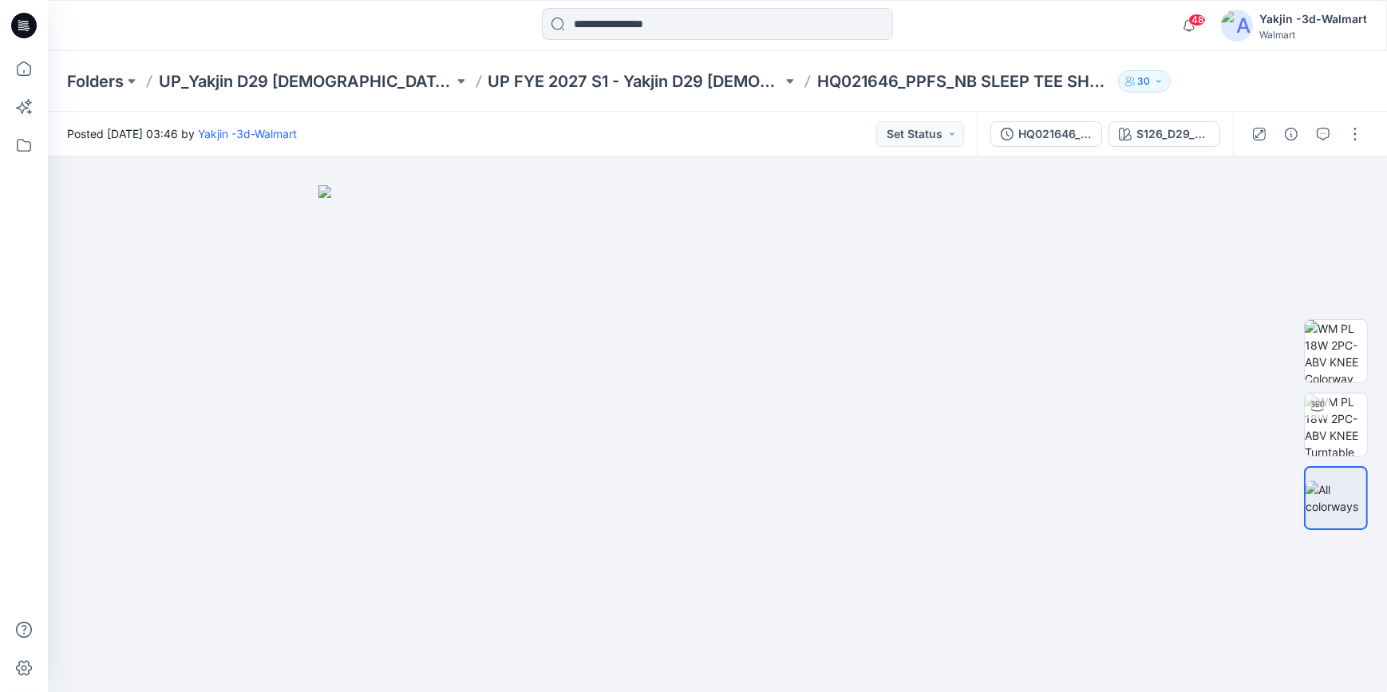
click at [1166, 148] on div "HQ021646_PPFS_NB SLEEP TEE SHORT SET PLUS S126_D29_NB_In your dreams_Delicate p…" at bounding box center [1105, 134] width 256 height 45
click at [1166, 136] on div "S126_D29_NB_In your dreams_Delicate pink_V2_Colorway 2_YJ/" at bounding box center [1172, 134] width 73 height 18
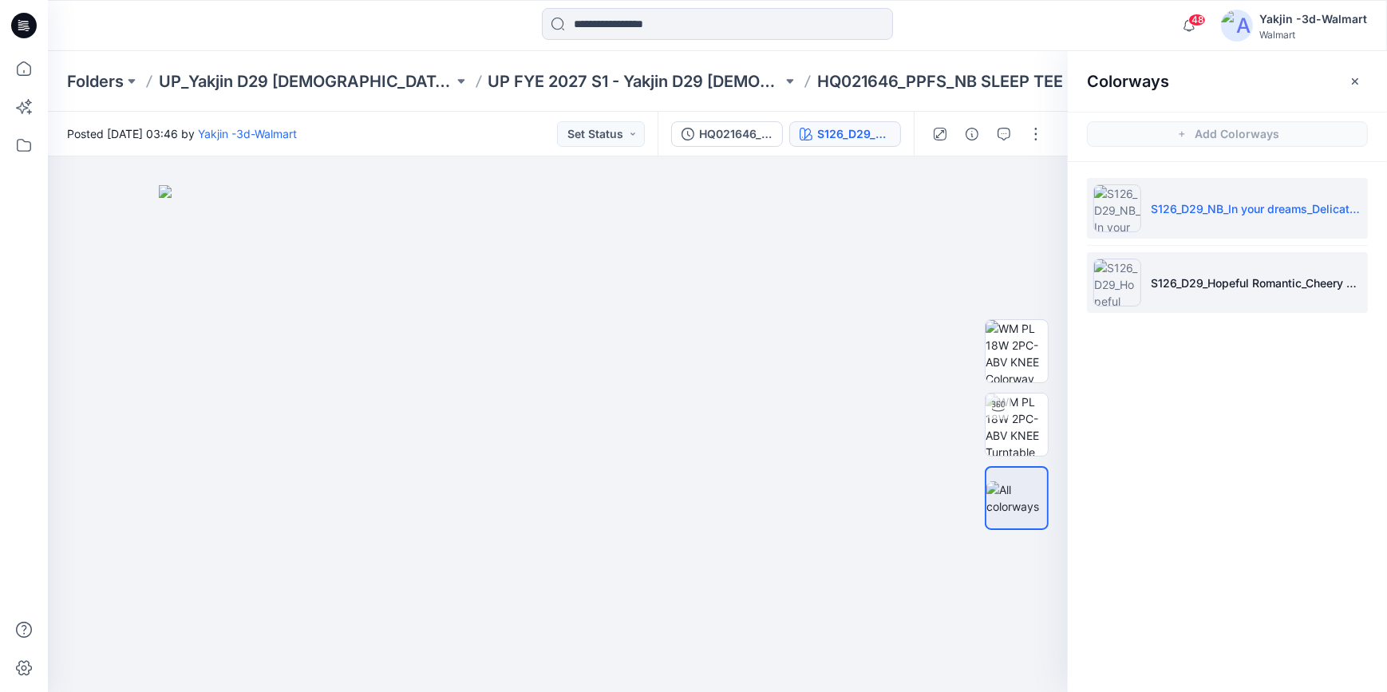
click at [1226, 292] on li "S126_D29_Hopeful Romantic_Cheery Tomato_V2_Colorway 1_YJ/S1 26_D29_NB_2 HEARTS …" at bounding box center [1227, 282] width 281 height 61
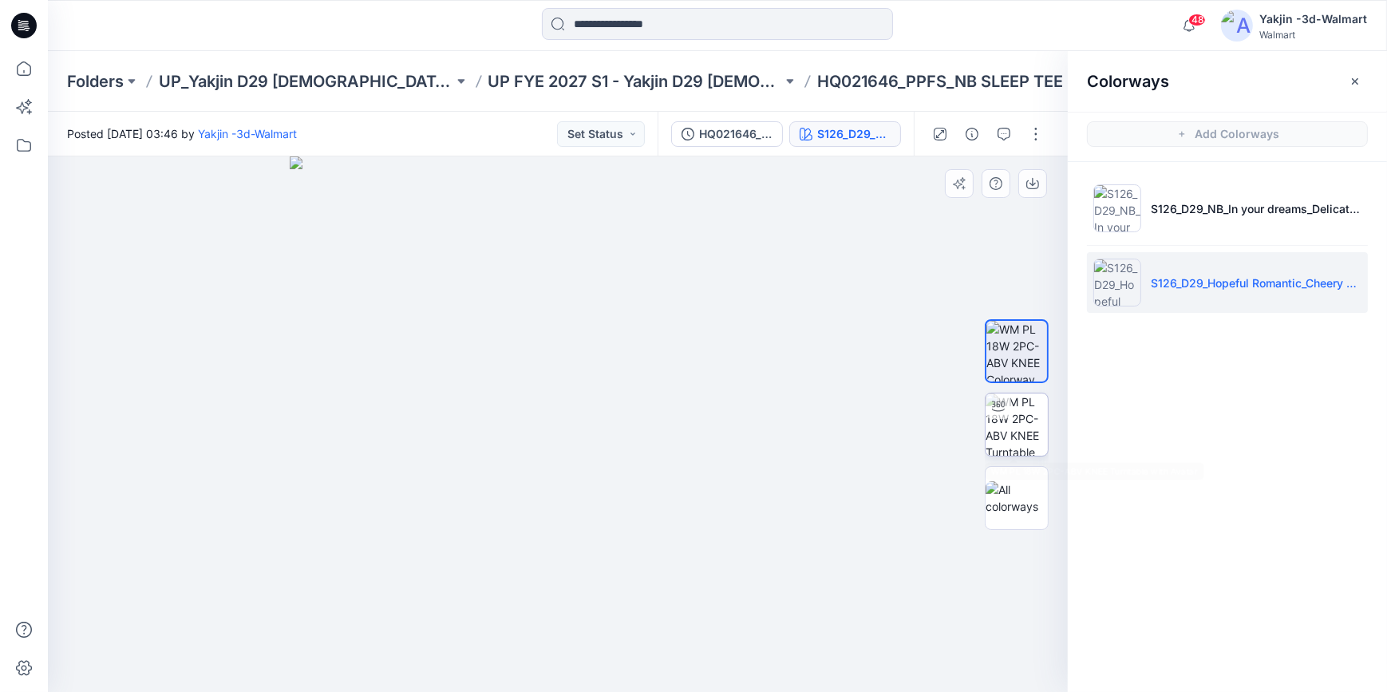
click at [1029, 433] on img at bounding box center [1016, 424] width 62 height 62
drag, startPoint x: 726, startPoint y: 663, endPoint x: 645, endPoint y: 655, distance: 81.0
click at [645, 655] on icon at bounding box center [559, 644] width 483 height 60
click at [1347, 87] on button "button" at bounding box center [1355, 82] width 26 height 26
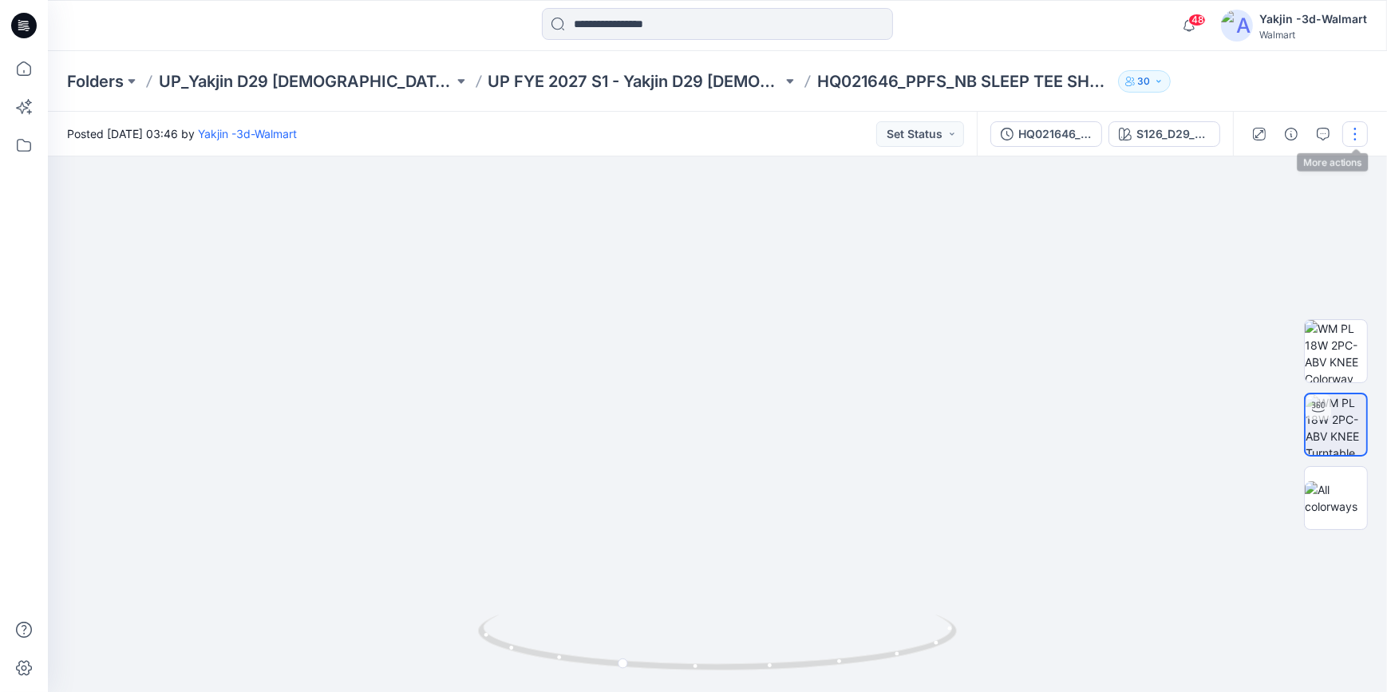
click at [1350, 128] on button "button" at bounding box center [1355, 134] width 26 height 26
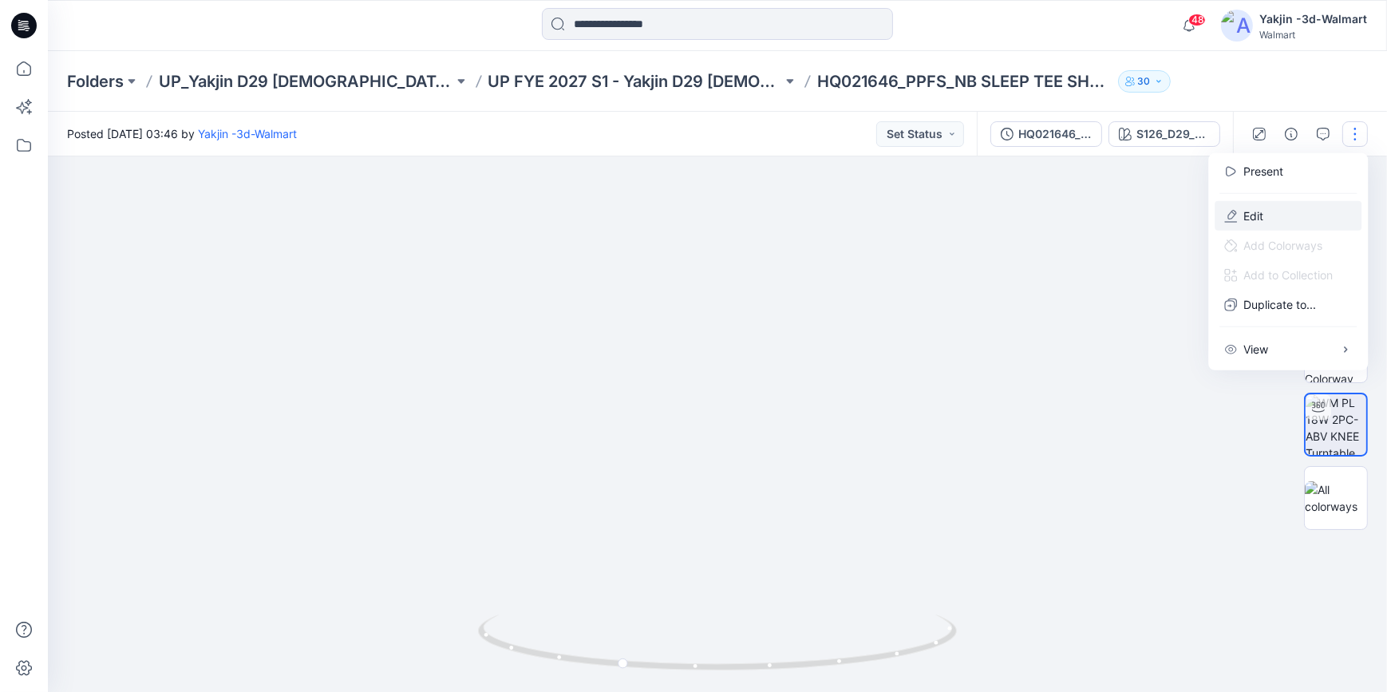
click at [1261, 211] on p "Edit" at bounding box center [1253, 215] width 20 height 17
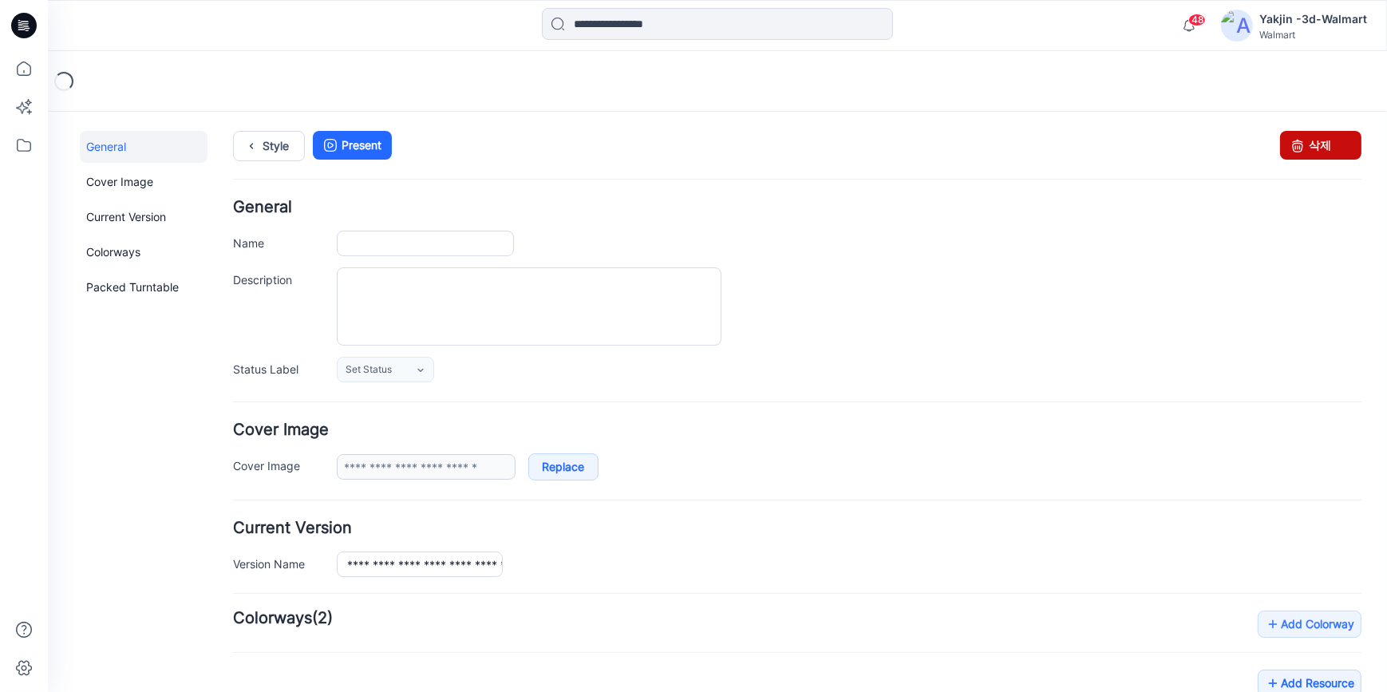
click at [1332, 146] on link "삭제" at bounding box center [1320, 144] width 81 height 29
type input "**********"
